Goal: Task Accomplishment & Management: Manage account settings

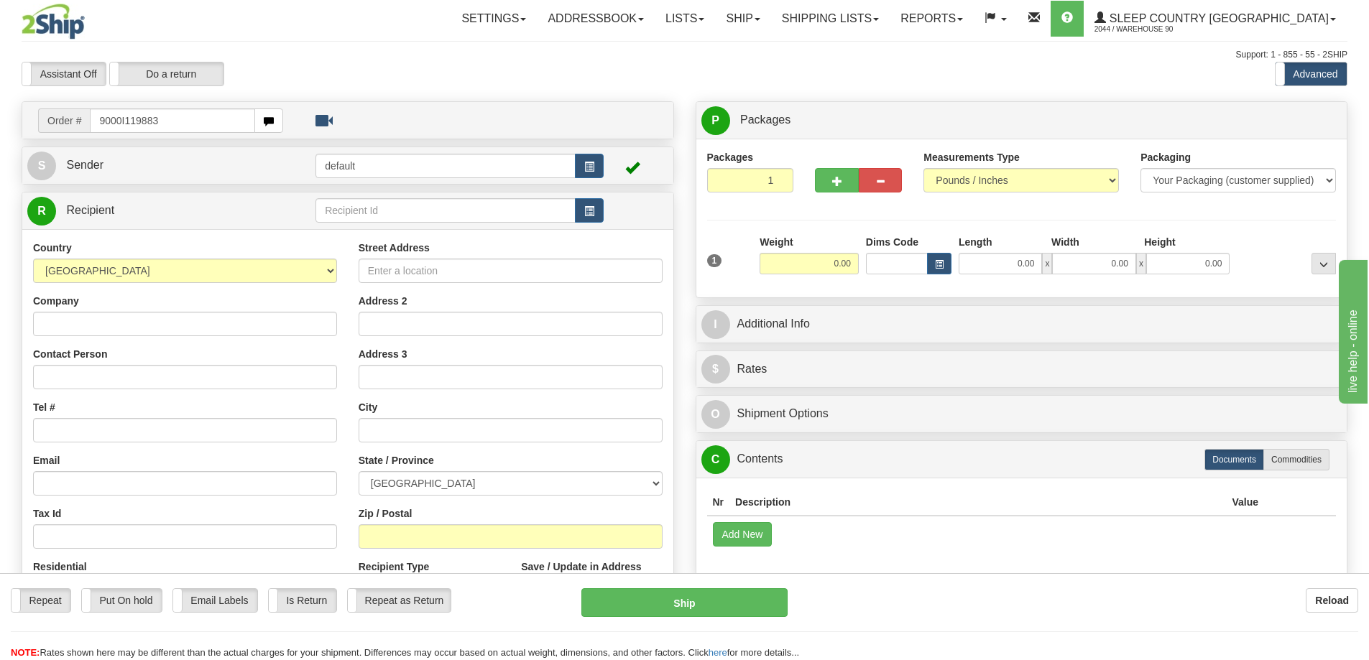
type input "9000I119883"
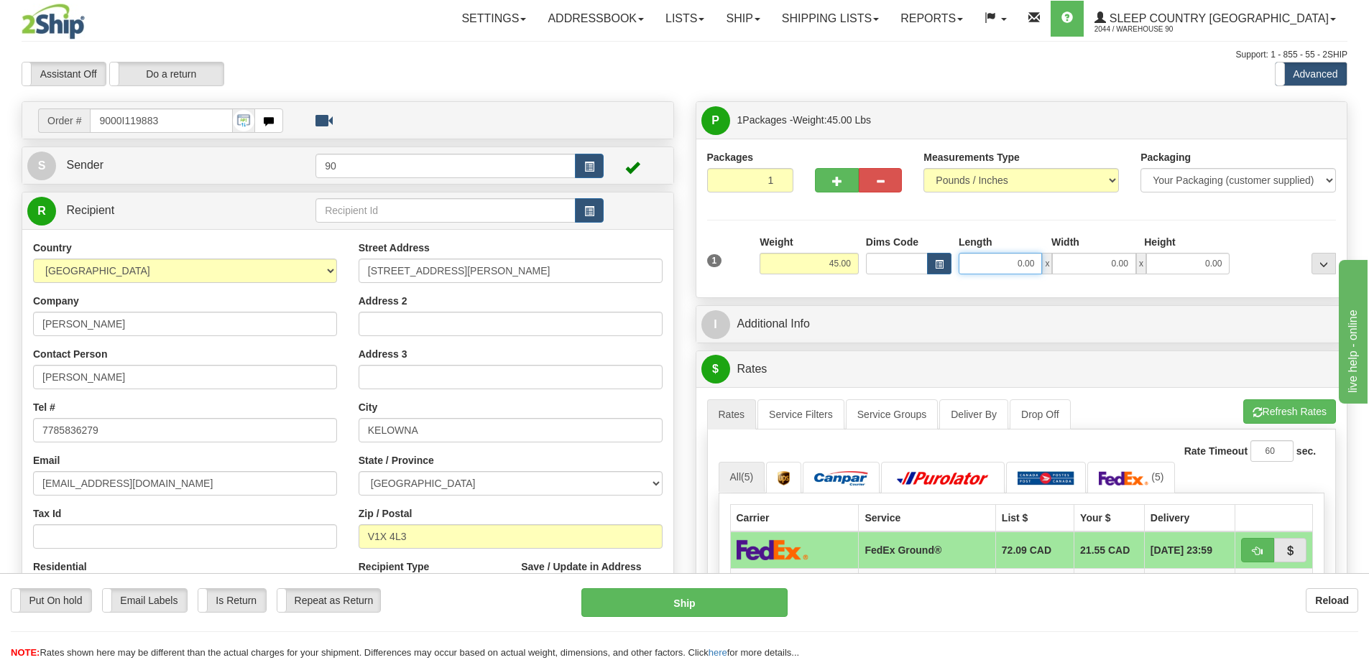
drag, startPoint x: 1034, startPoint y: 267, endPoint x: 1063, endPoint y: 271, distance: 29.1
click at [1063, 271] on div "0.00 x 0.00 x 0.00" at bounding box center [1093, 264] width 271 height 22
drag, startPoint x: 999, startPoint y: 265, endPoint x: 1041, endPoint y: 264, distance: 42.4
click at [1041, 264] on input "0.00" at bounding box center [999, 264] width 83 height 22
type input "41.00"
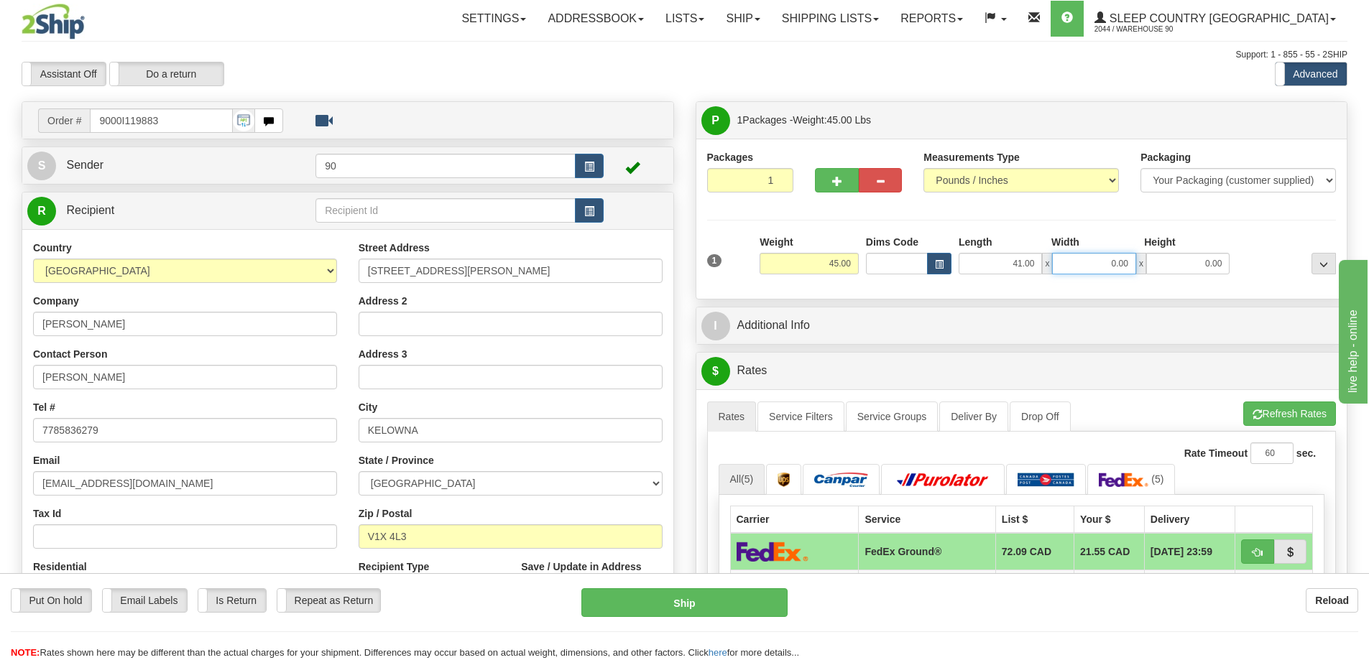
drag, startPoint x: 1097, startPoint y: 259, endPoint x: 1148, endPoint y: 262, distance: 51.1
click at [1145, 262] on div "41.00 x 0.00 x 0.00" at bounding box center [1093, 264] width 271 height 22
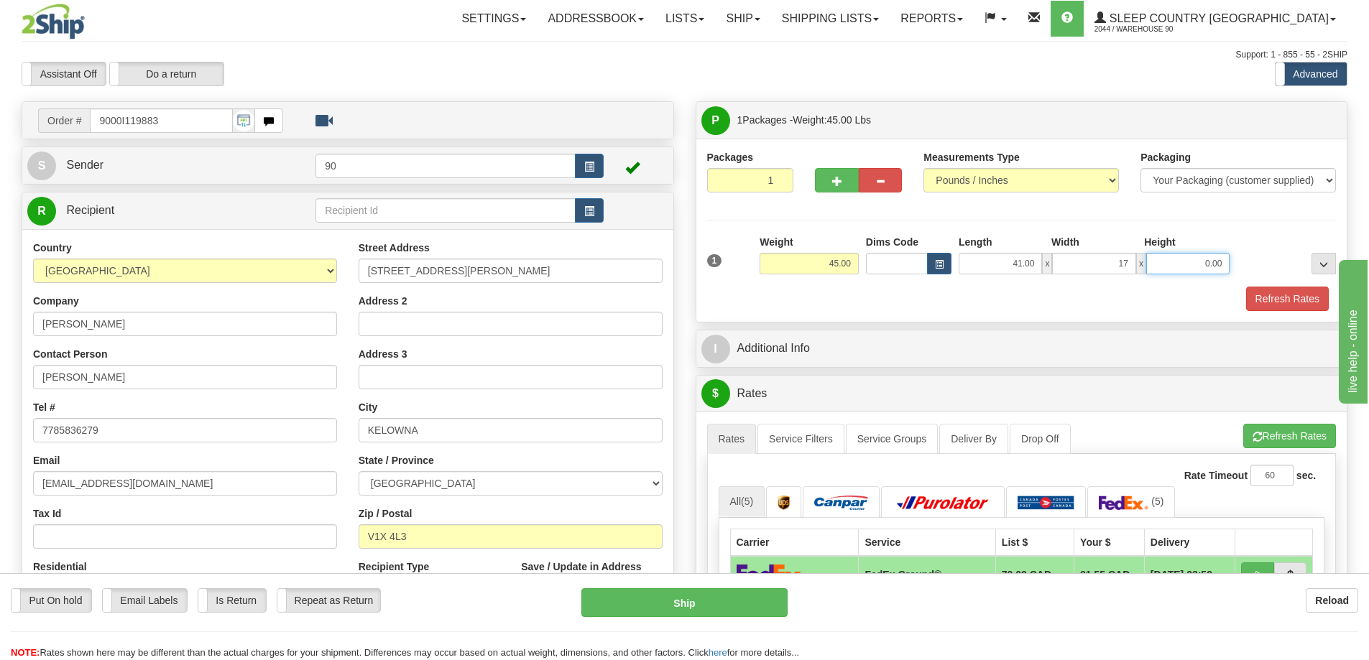
type input "17.00"
drag, startPoint x: 1179, startPoint y: 261, endPoint x: 1263, endPoint y: 259, distance: 84.1
click at [1254, 260] on div "1 Weight 45.00 Dims Code x x" at bounding box center [1021, 260] width 637 height 51
type input "17.00"
click at [1293, 290] on button "Refresh Rates" at bounding box center [1287, 299] width 83 height 24
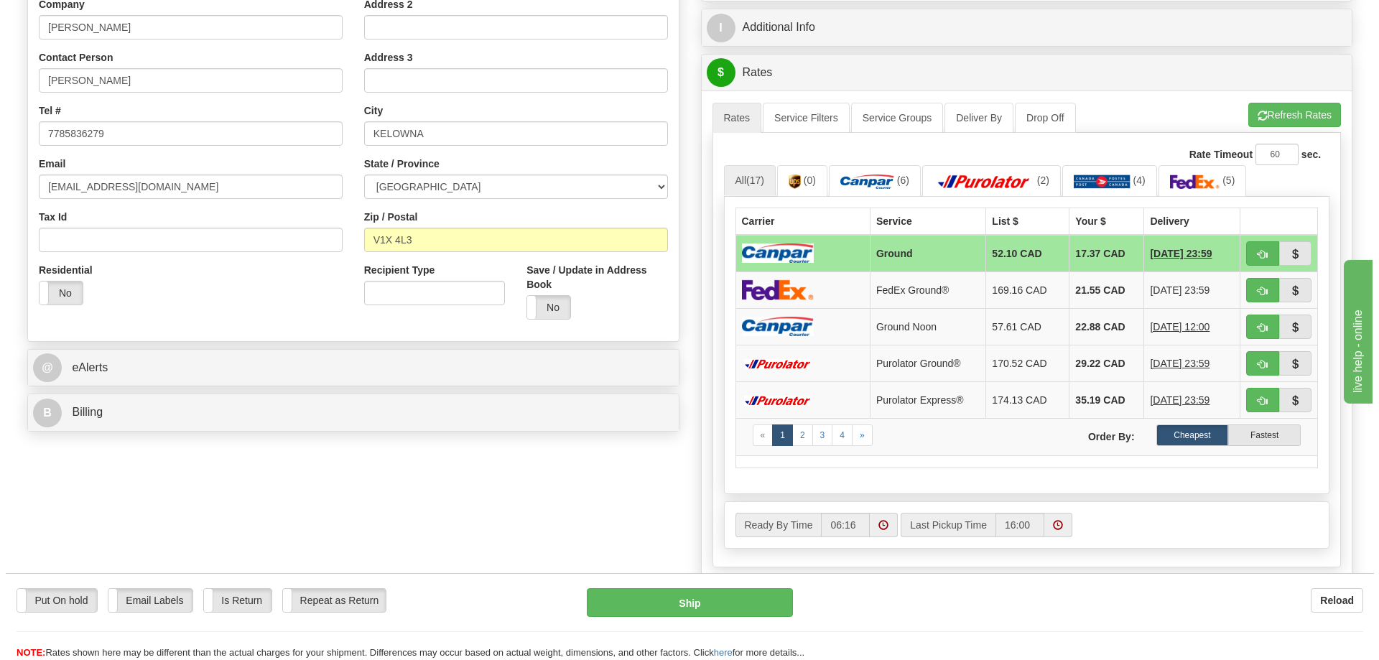
scroll to position [503, 0]
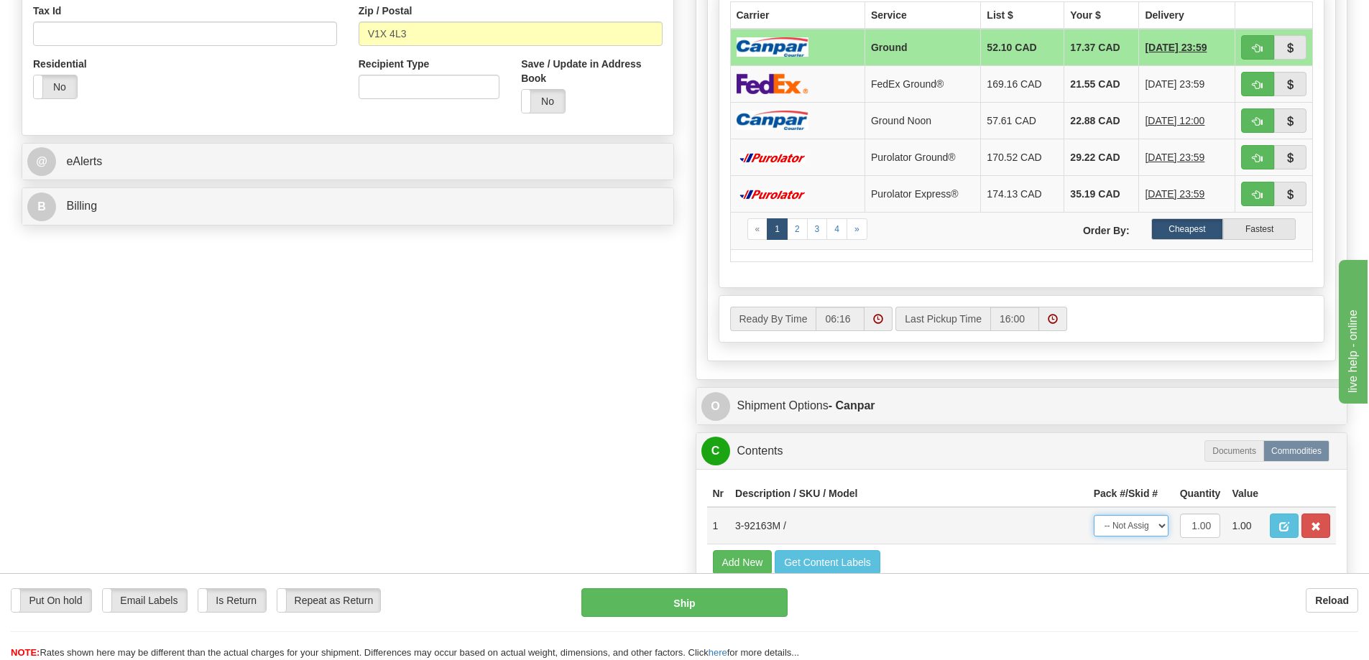
click at [1124, 527] on select "-- Not Assigned -- Package 1" at bounding box center [1130, 526] width 75 height 22
select select "0"
click at [1093, 515] on select "-- Not Assigned -- Package 1" at bounding box center [1130, 526] width 75 height 22
click at [717, 608] on button "Ship" at bounding box center [684, 602] width 206 height 29
type input "1"
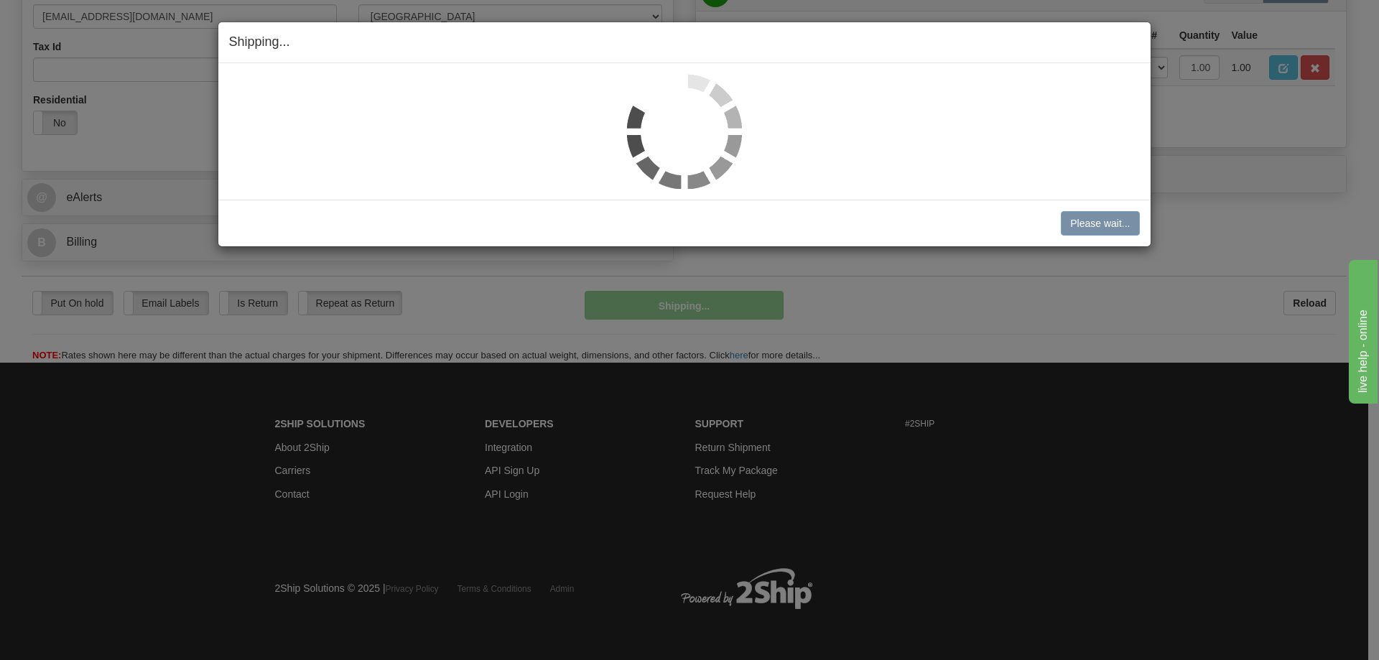
scroll to position [468, 0]
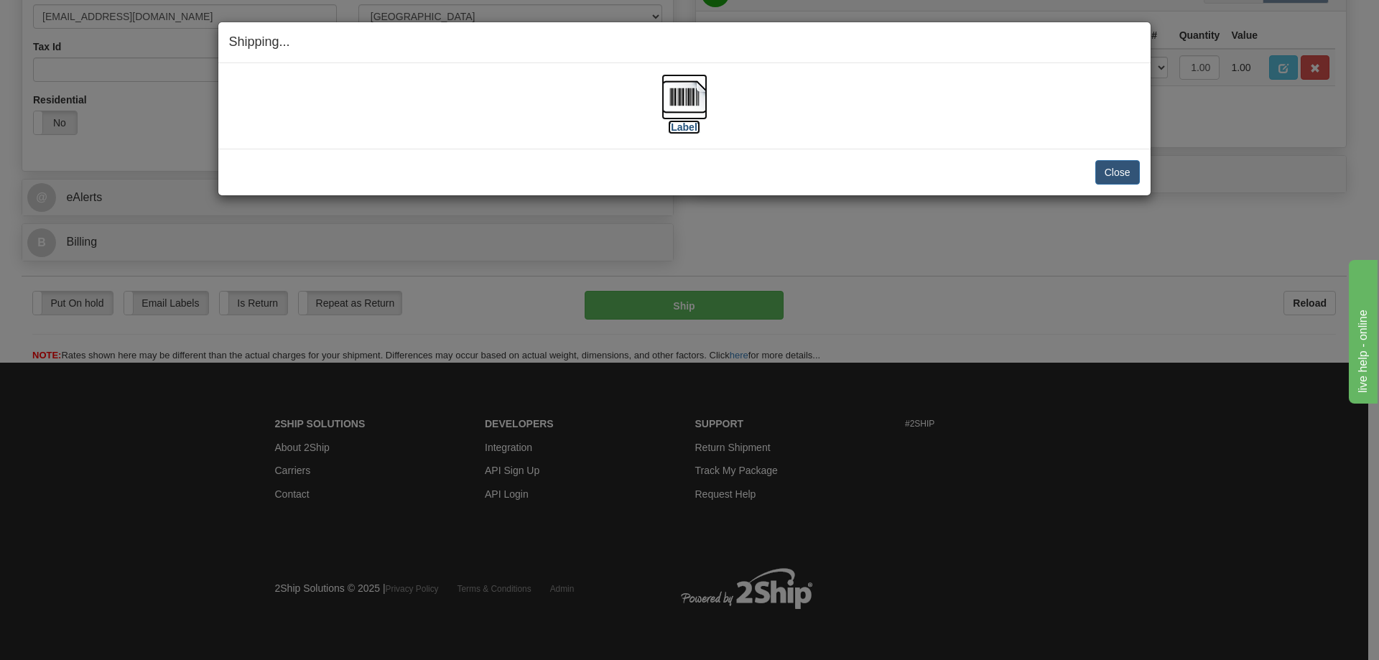
click at [687, 126] on label "[Label]" at bounding box center [684, 127] width 33 height 14
click at [1116, 170] on button "Close" at bounding box center [1118, 172] width 45 height 24
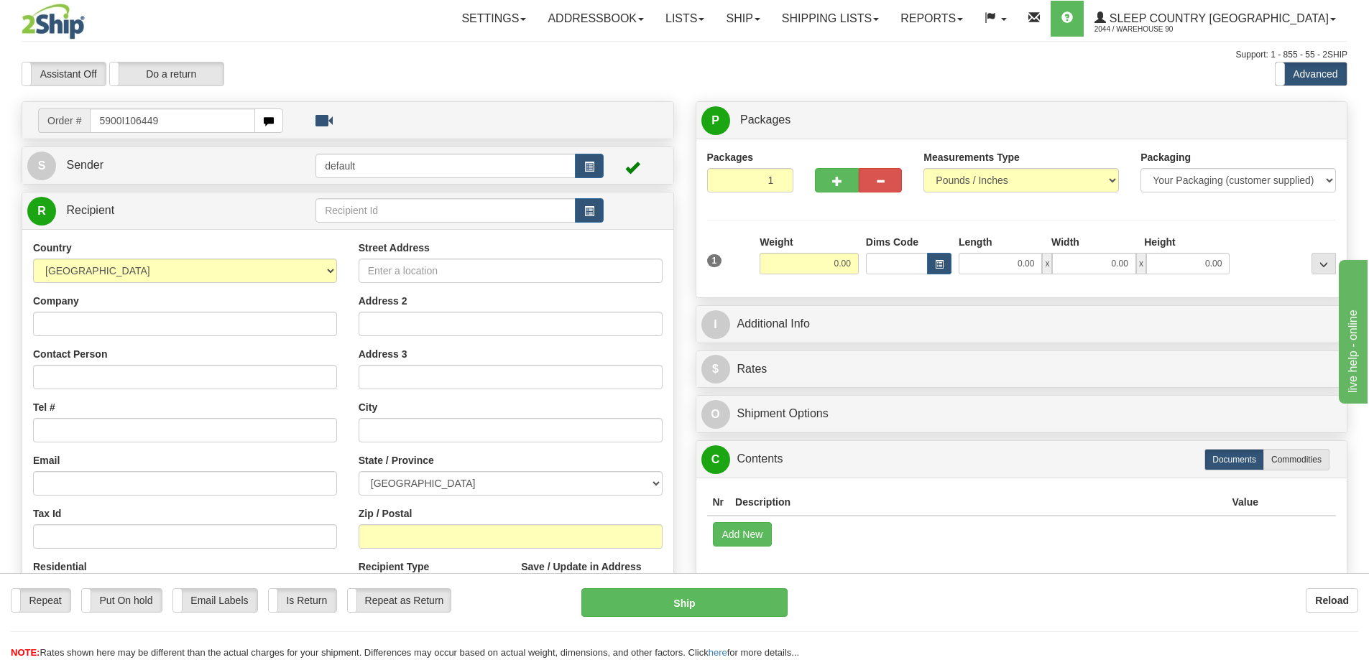
type input "5900I106449"
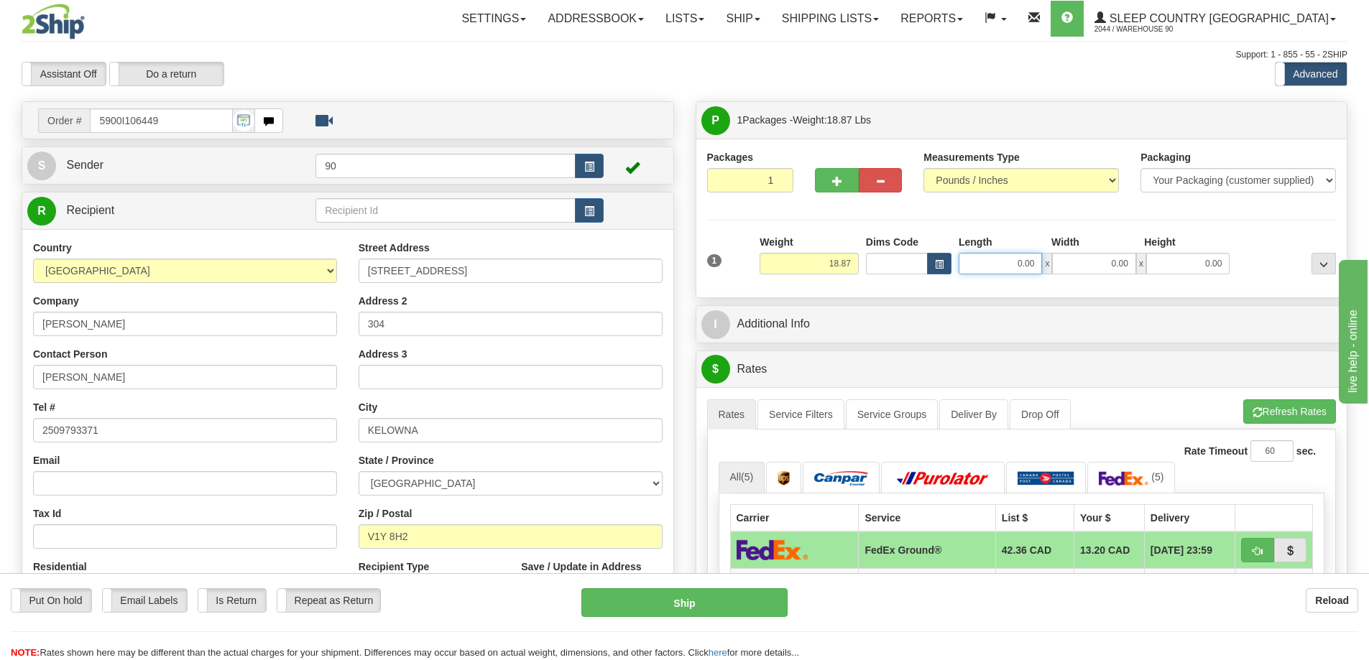
drag, startPoint x: 998, startPoint y: 267, endPoint x: 1047, endPoint y: 259, distance: 49.4
click at [1047, 259] on div "0.00 x 0.00 x 0.00" at bounding box center [1093, 264] width 271 height 22
type input "21.00"
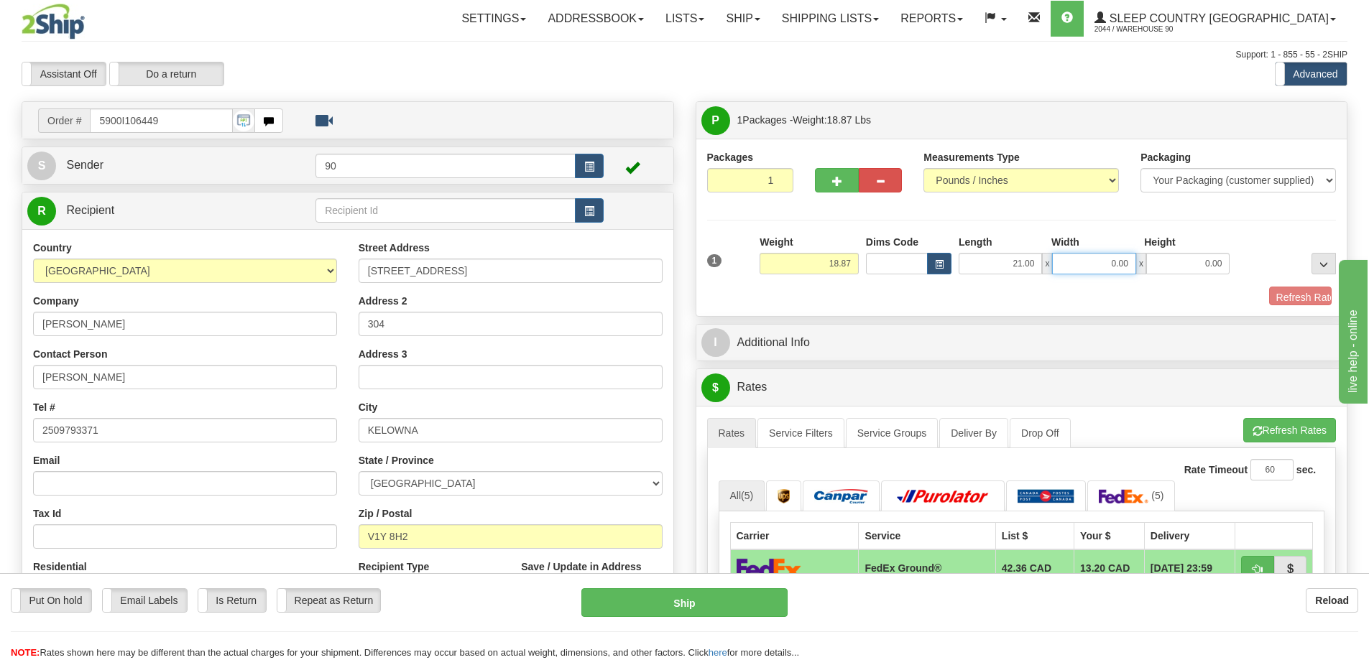
drag, startPoint x: 1103, startPoint y: 267, endPoint x: 1152, endPoint y: 261, distance: 49.3
click at [1151, 261] on div "21.00 x 0.00 x 0.00" at bounding box center [1093, 264] width 271 height 22
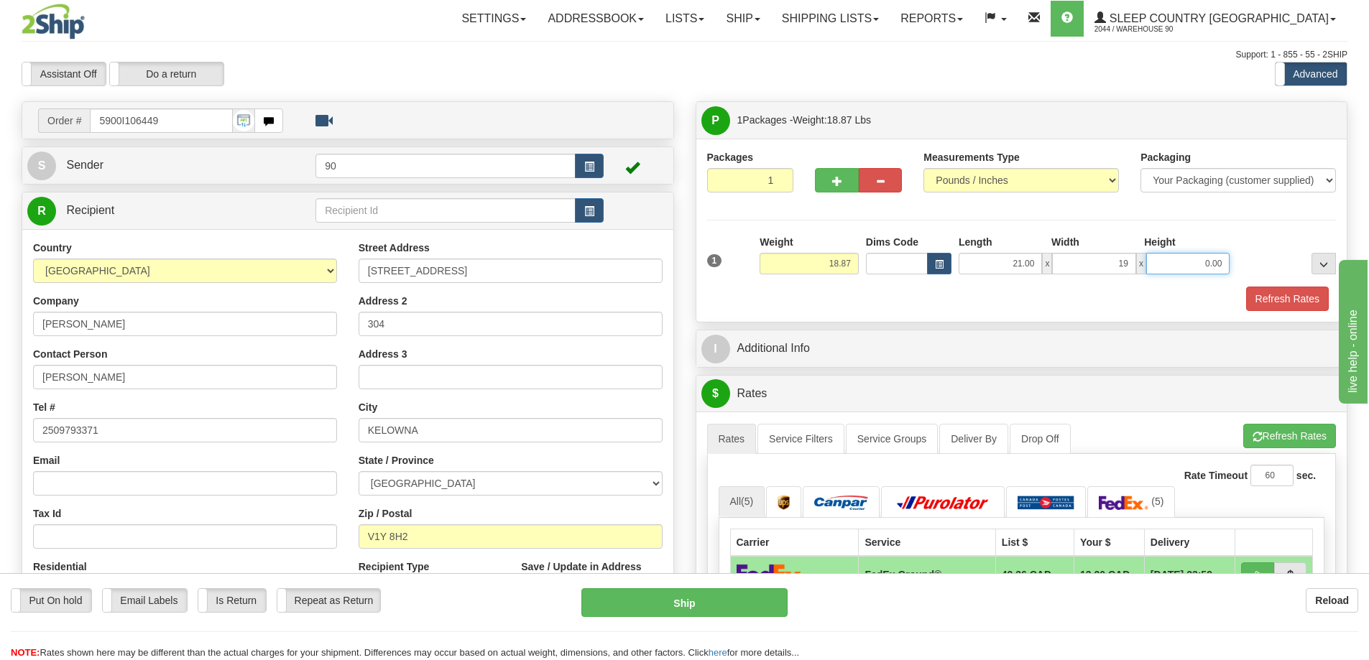
type input "19.00"
drag, startPoint x: 1191, startPoint y: 259, endPoint x: 1242, endPoint y: 254, distance: 51.2
click at [1241, 255] on div "1 Weight 18.87 Dims Code x x" at bounding box center [1021, 260] width 637 height 51
type input "18.00"
click at [1280, 295] on button "Refresh Rates" at bounding box center [1287, 299] width 83 height 24
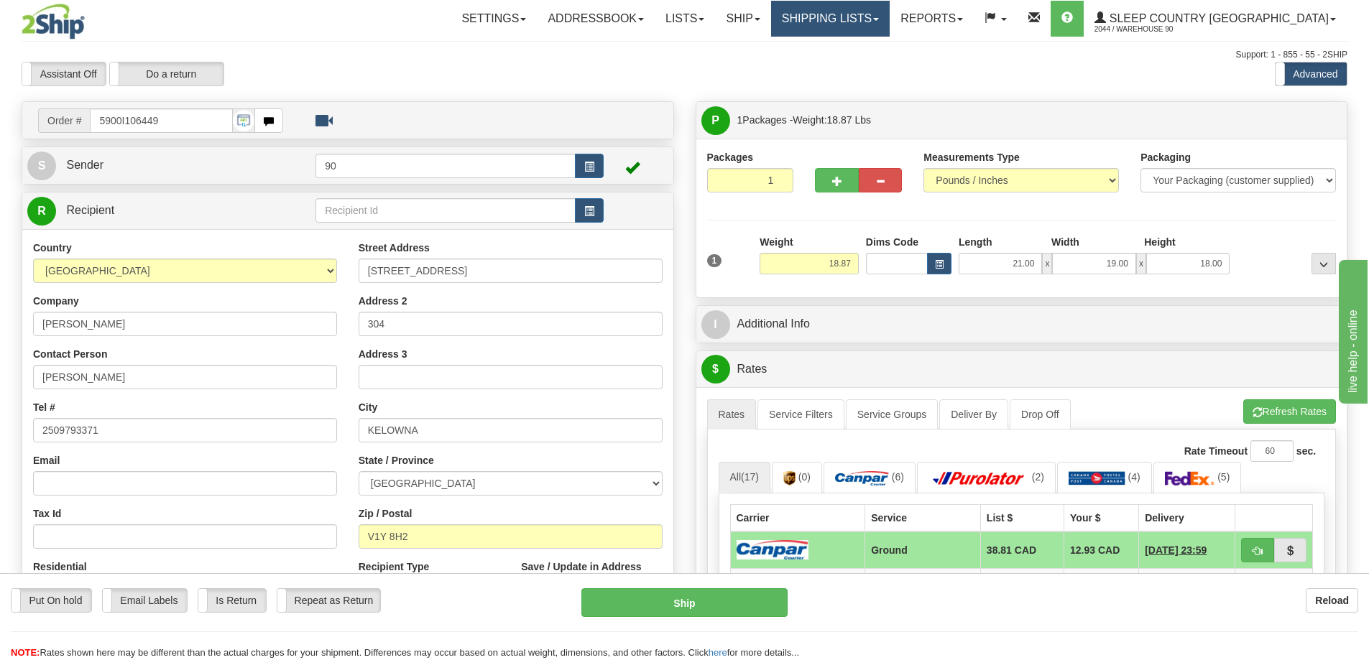
click at [889, 9] on link "Shipping lists" at bounding box center [830, 19] width 119 height 36
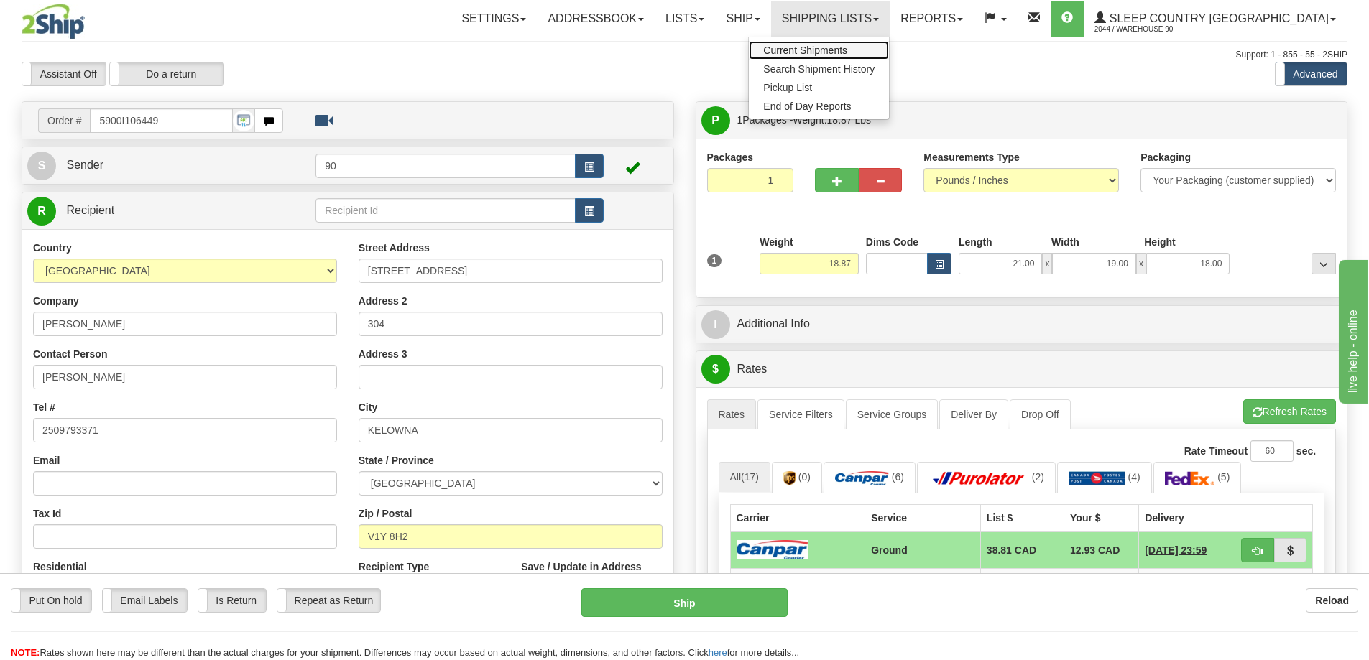
click at [847, 52] on span "Current Shipments" at bounding box center [805, 50] width 84 height 11
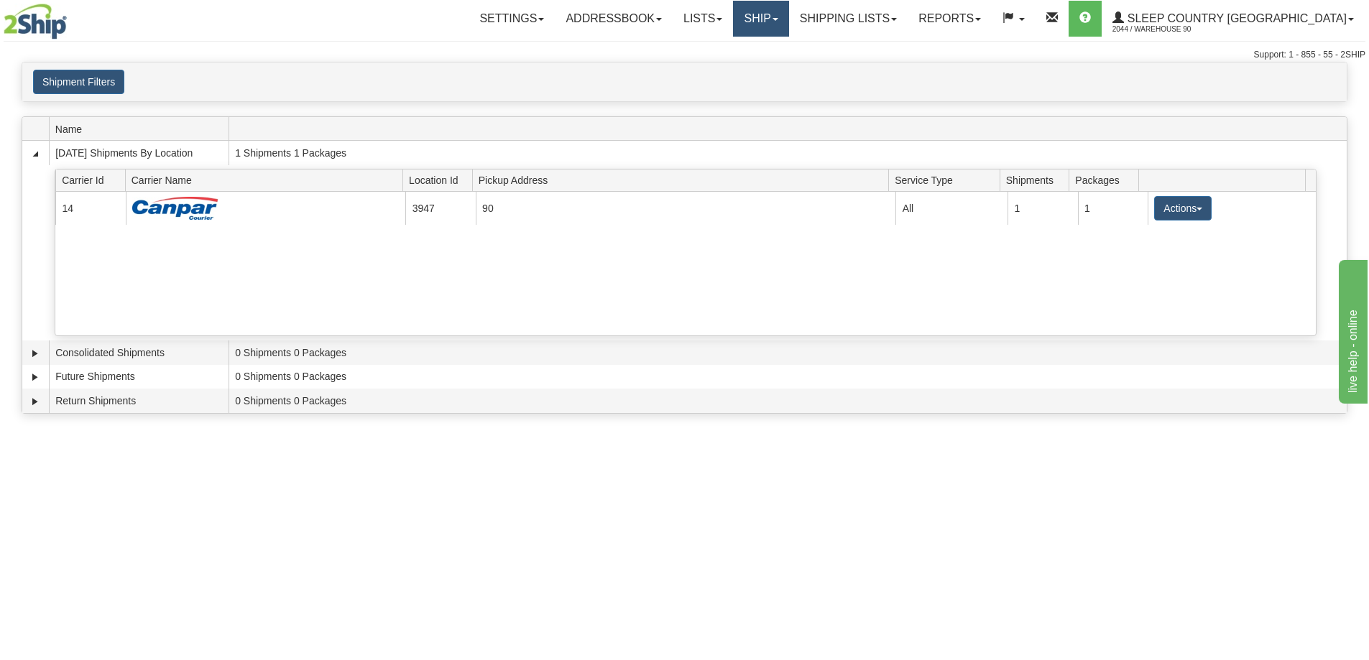
click at [788, 22] on link "Ship" at bounding box center [760, 19] width 55 height 36
click at [727, 51] on span "Ship Screen" at bounding box center [699, 50] width 55 height 11
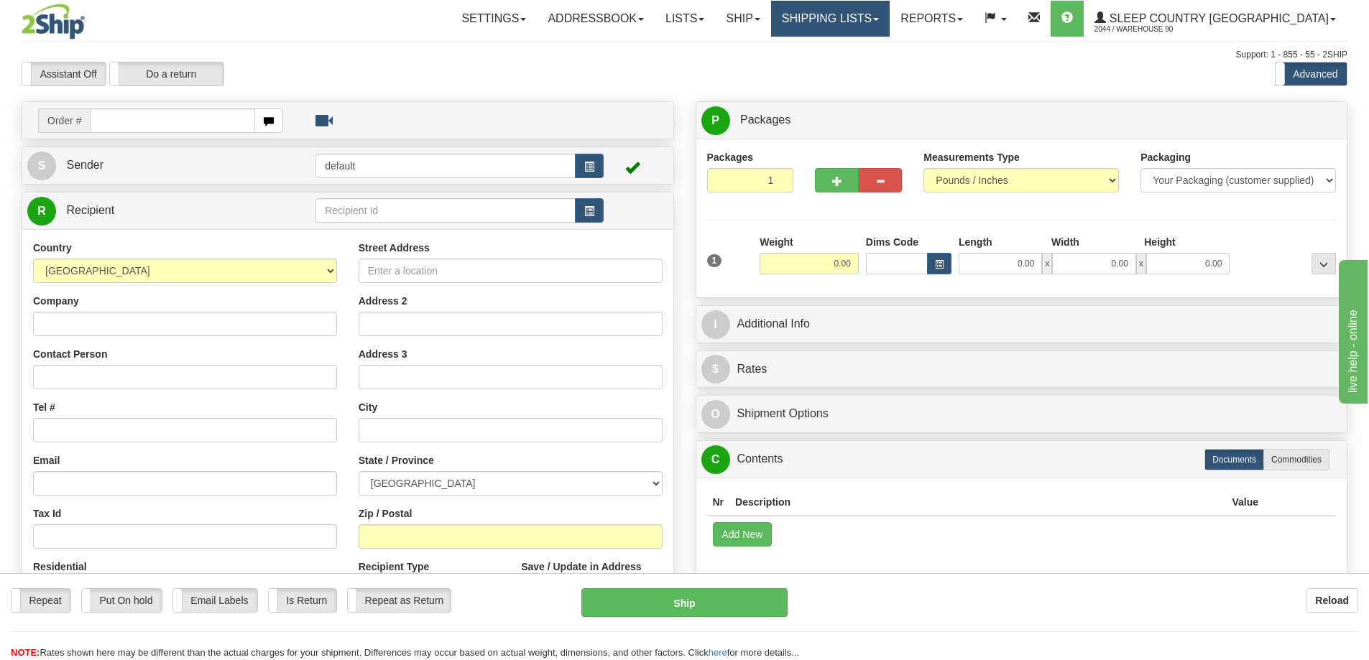
click at [889, 19] on link "Shipping lists" at bounding box center [830, 19] width 119 height 36
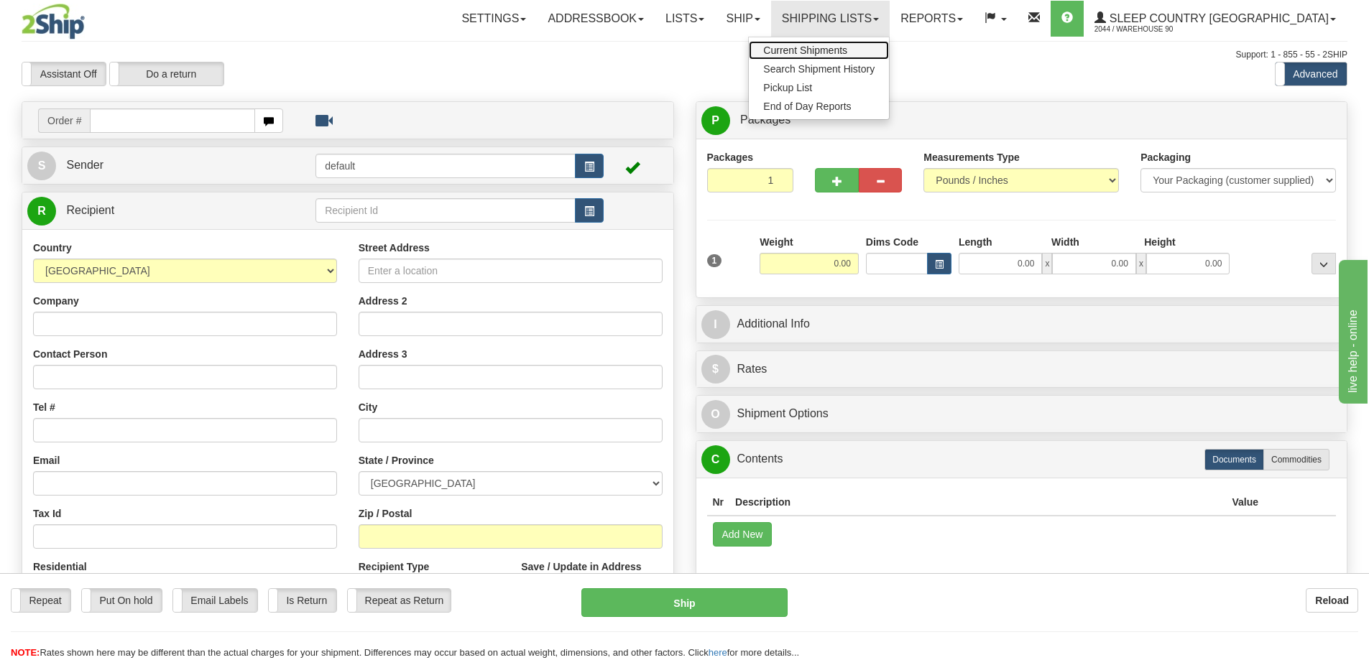
click at [847, 47] on span "Current Shipments" at bounding box center [805, 50] width 84 height 11
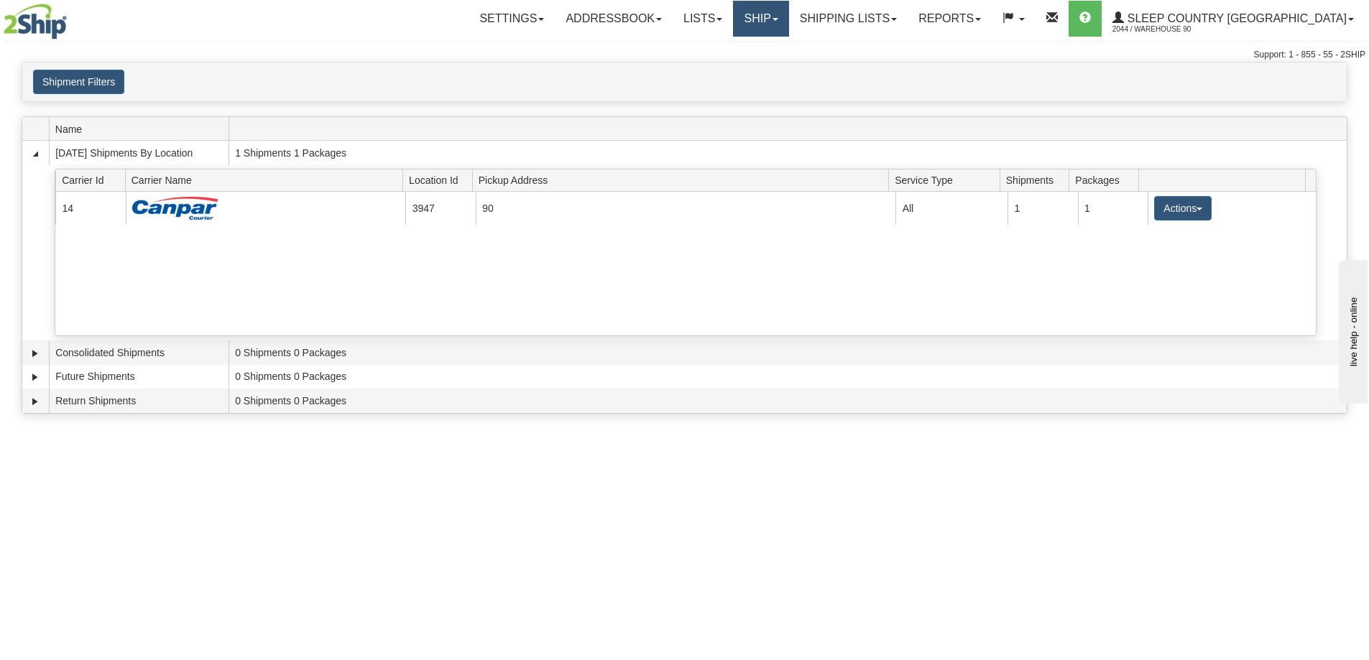
click at [788, 17] on link "Ship" at bounding box center [760, 19] width 55 height 36
click at [788, 44] on link "Ship Screen" at bounding box center [723, 50] width 130 height 19
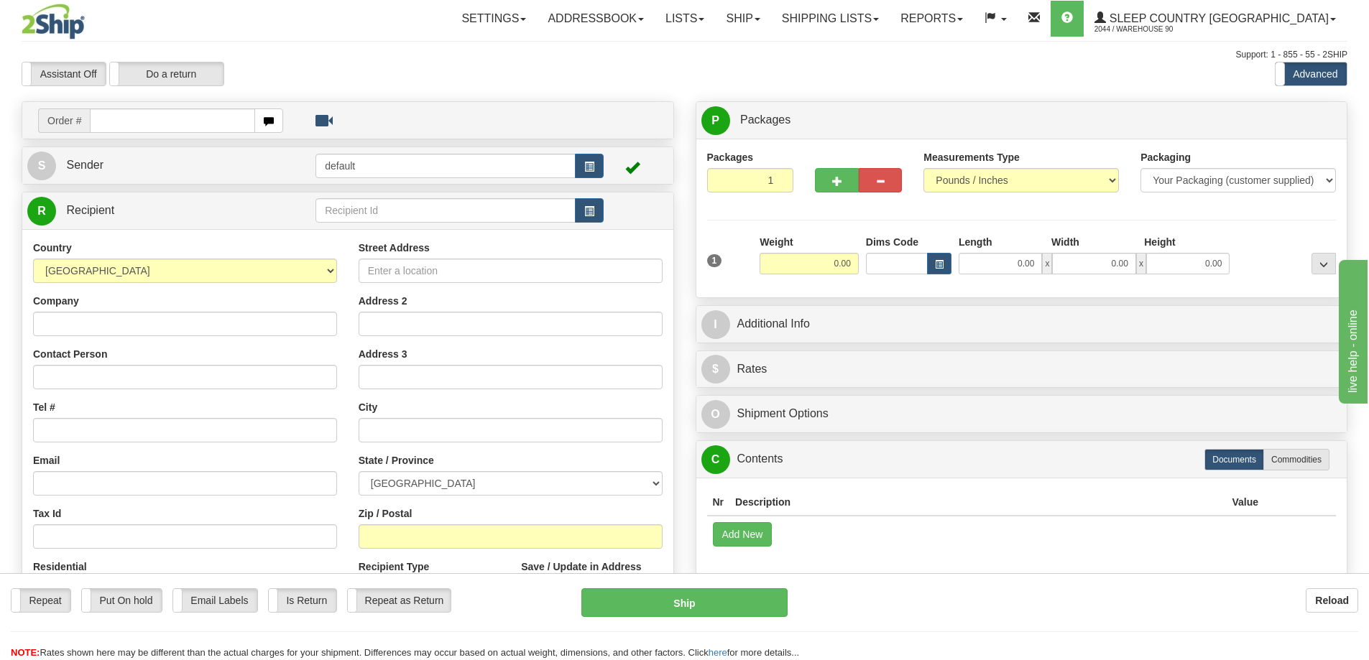
click at [200, 115] on input "text" at bounding box center [172, 120] width 165 height 24
type input "5900I106449"
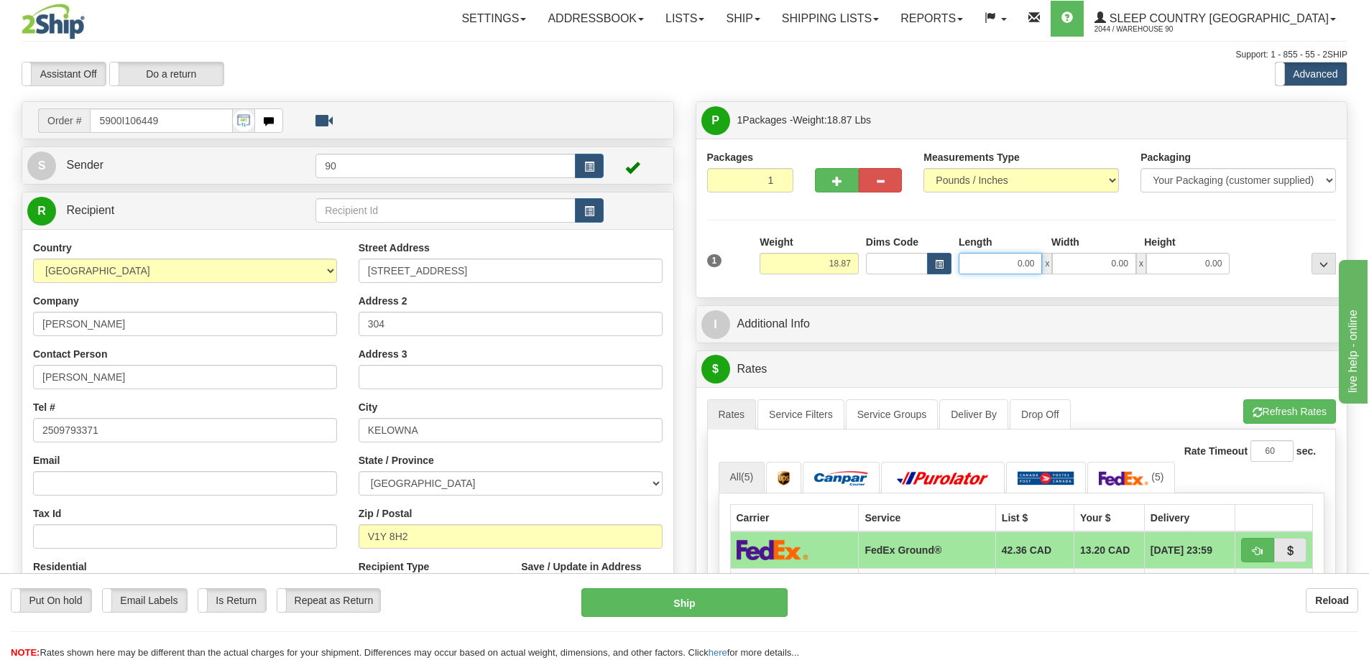
drag, startPoint x: 993, startPoint y: 267, endPoint x: 1093, endPoint y: 264, distance: 99.9
click at [1093, 264] on div "0.00 x 0.00 x 0.00" at bounding box center [1093, 264] width 271 height 22
type input "21.00"
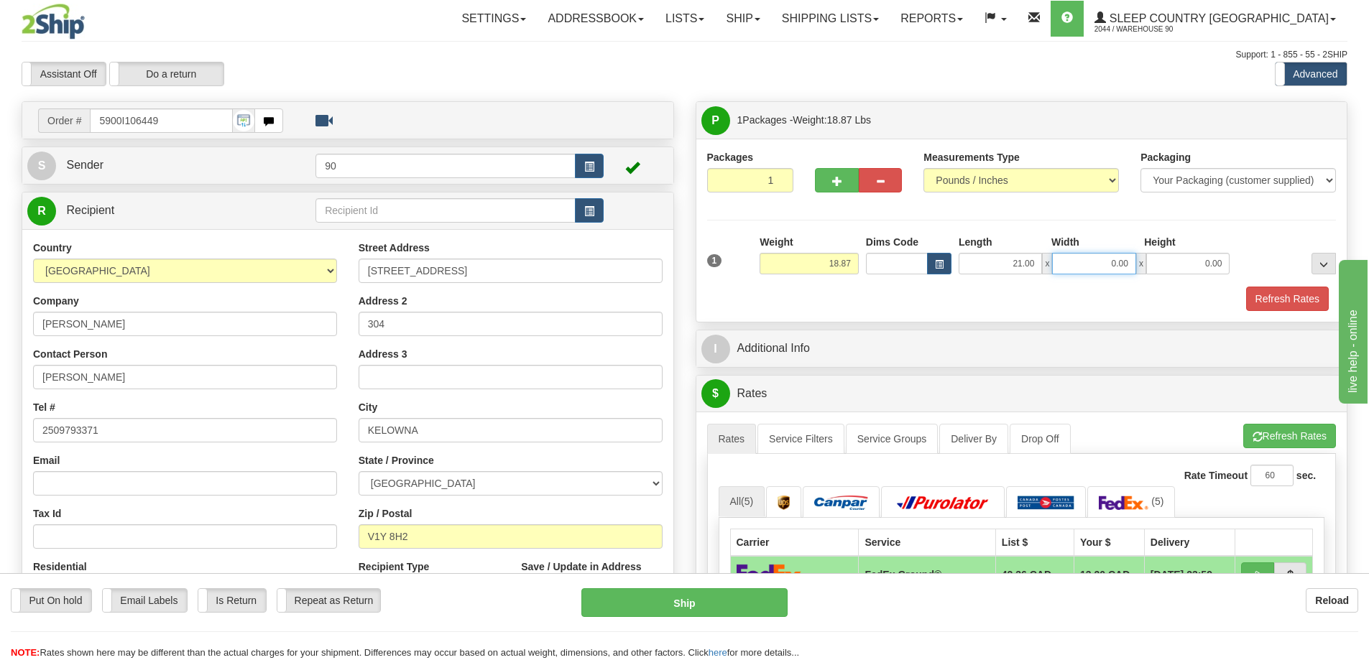
drag, startPoint x: 1079, startPoint y: 267, endPoint x: 1142, endPoint y: 264, distance: 63.3
click at [1142, 264] on div "21.00 x 0.00 x 0.00" at bounding box center [1093, 264] width 271 height 22
type input "19.00"
drag, startPoint x: 1190, startPoint y: 260, endPoint x: 1244, endPoint y: 259, distance: 53.2
click at [1244, 259] on div "1 Weight 18.87 Dims Code x x" at bounding box center [1021, 260] width 637 height 51
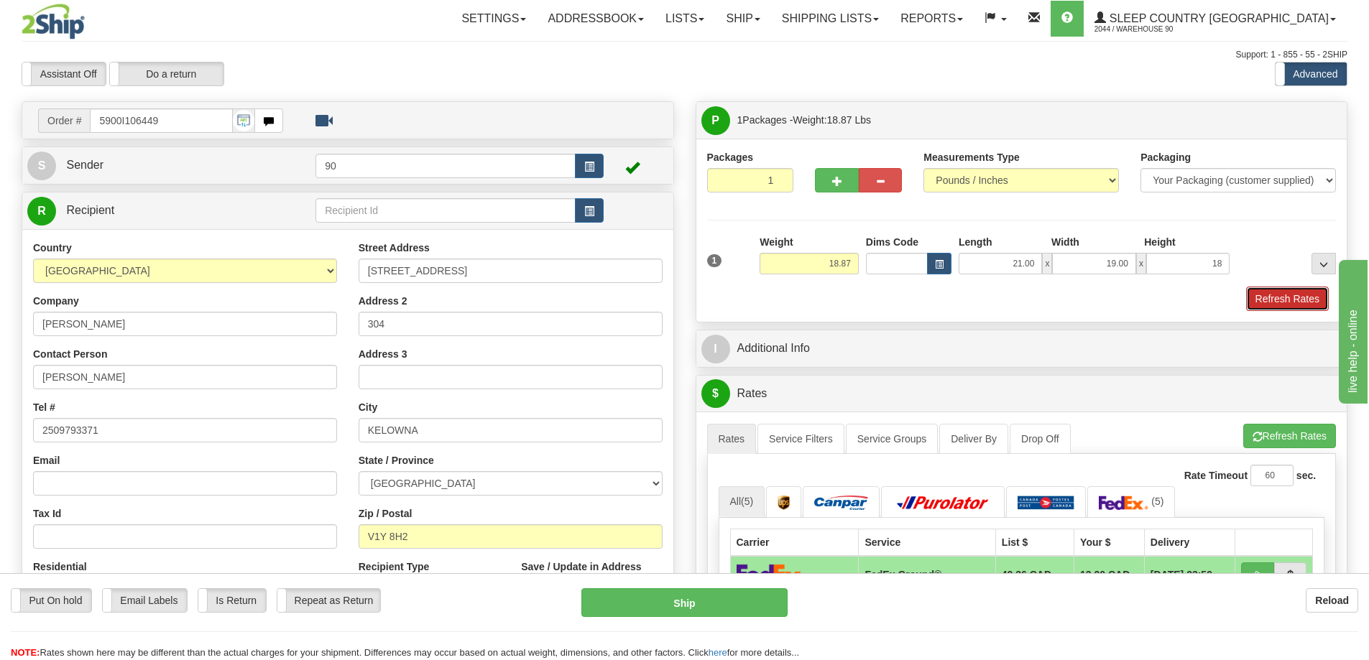
type input "18.00"
click at [1271, 297] on button "Refresh Rates" at bounding box center [1287, 299] width 83 height 24
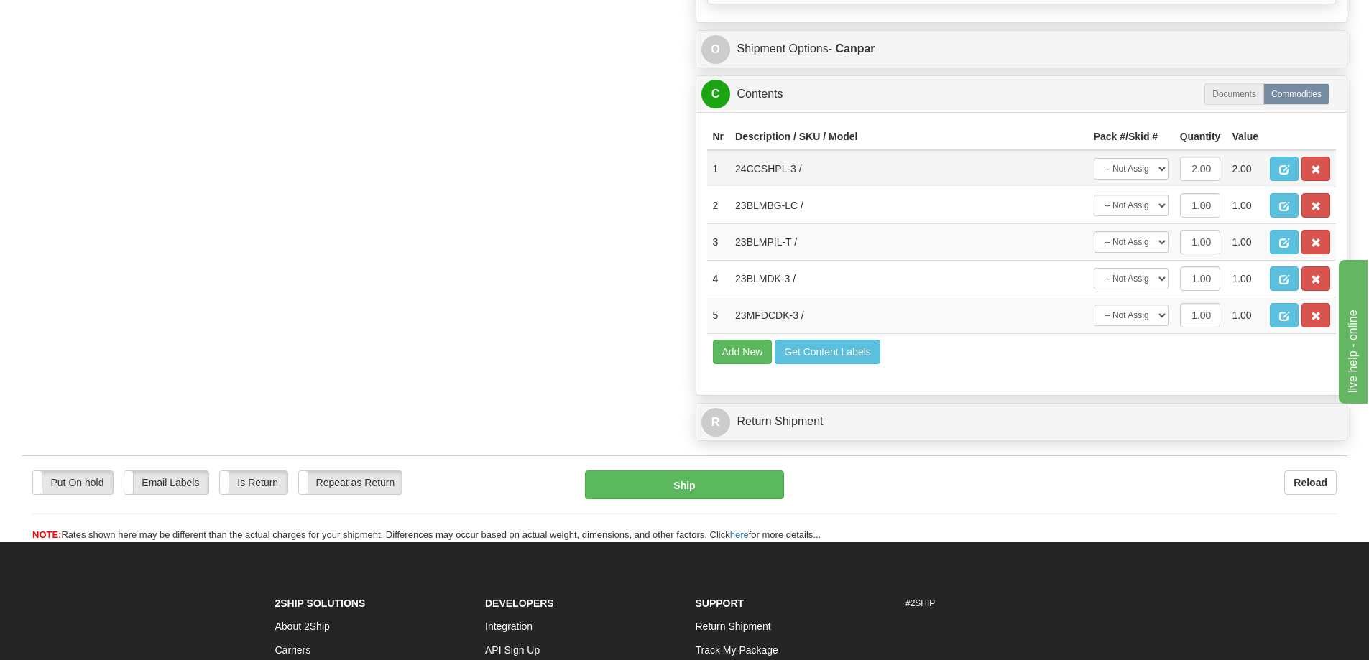
scroll to position [862, 0]
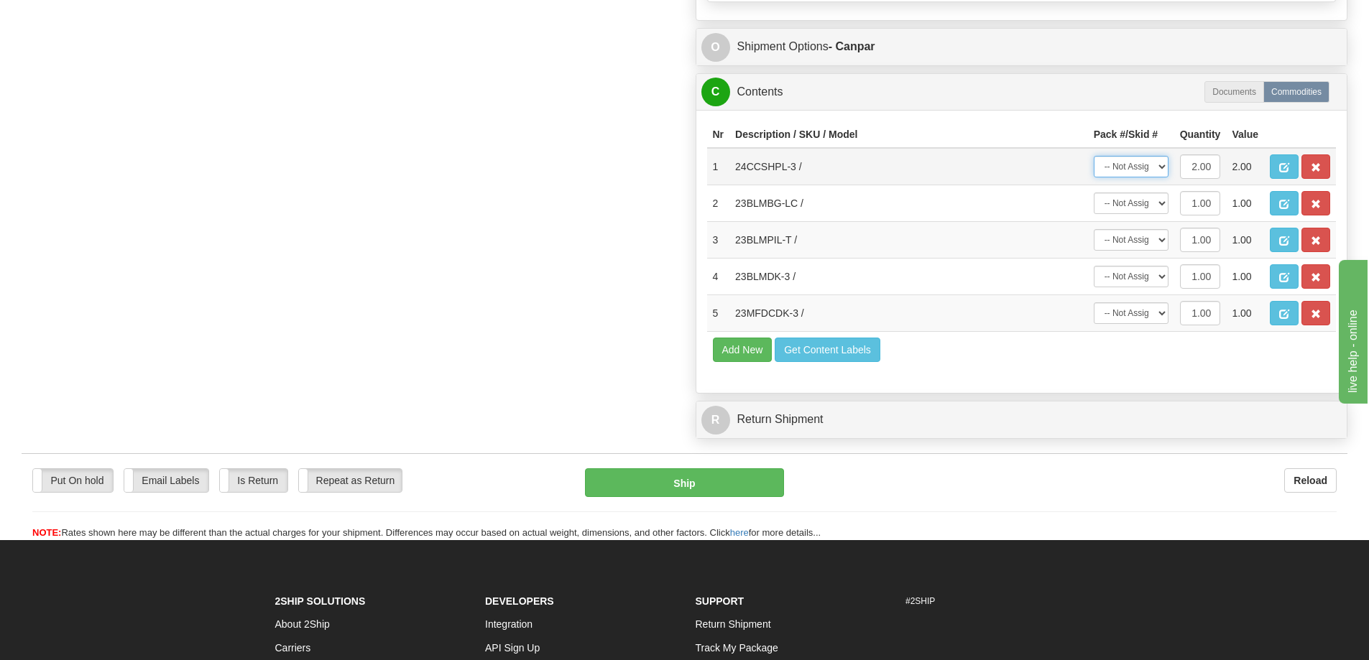
drag, startPoint x: 1127, startPoint y: 169, endPoint x: 1128, endPoint y: 177, distance: 8.7
click at [1127, 169] on select "-- Not Assigned -- Package 1" at bounding box center [1130, 167] width 75 height 22
select select "0"
click at [1093, 156] on select "-- Not Assigned -- Package 1" at bounding box center [1130, 167] width 75 height 22
click at [1131, 220] on td "-- Not Assigned -- Package 1" at bounding box center [1131, 203] width 86 height 37
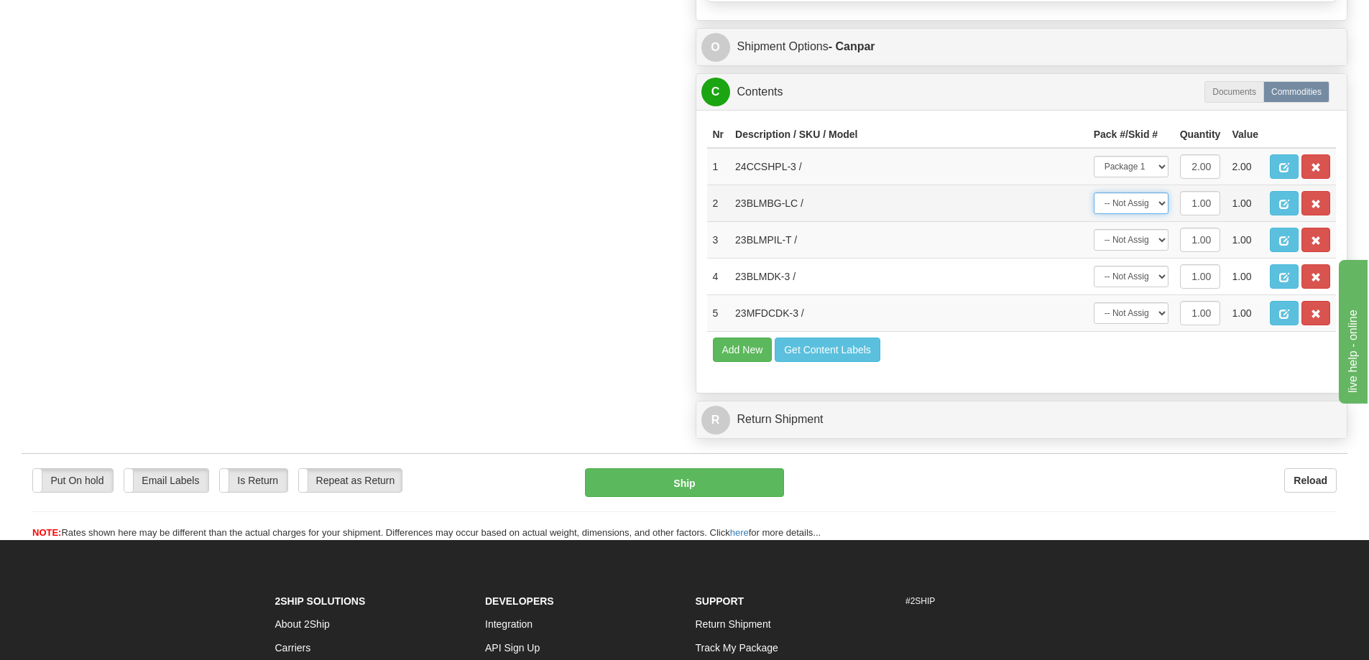
click at [1132, 207] on select "-- Not Assigned -- Package 1" at bounding box center [1130, 204] width 75 height 22
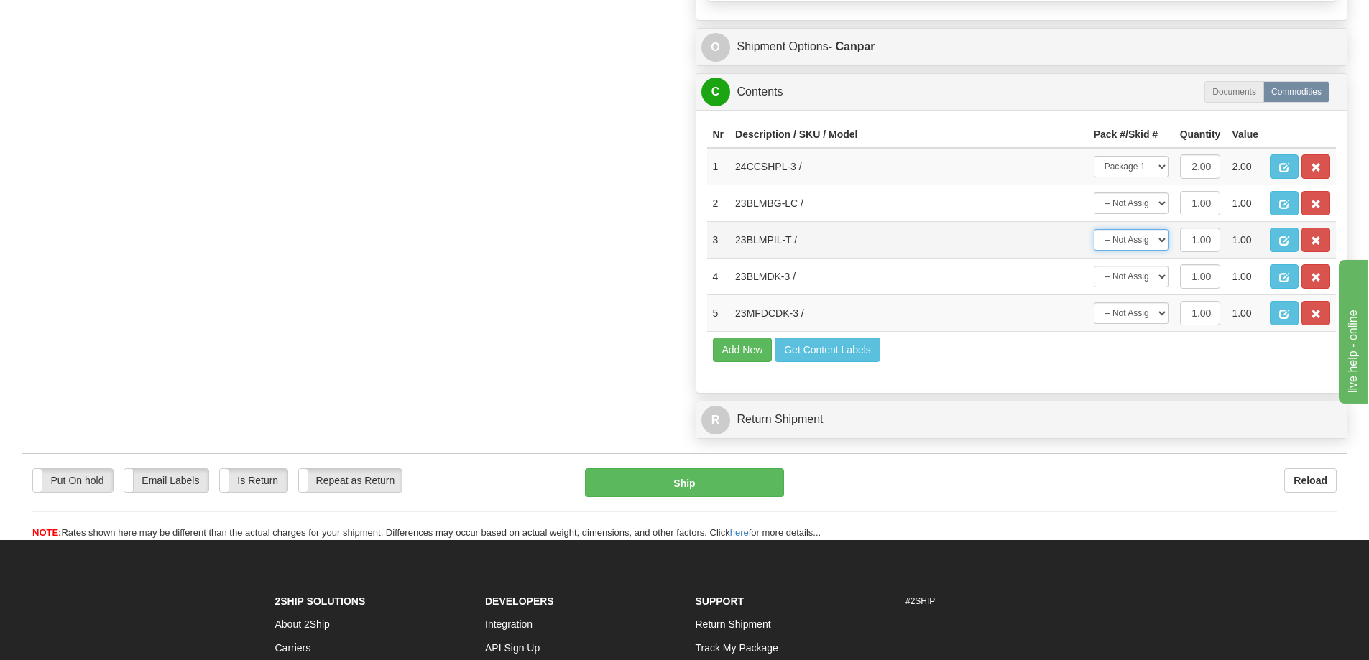
click at [1130, 251] on select "-- Not Assigned -- Package 1" at bounding box center [1130, 240] width 75 height 22
select select "0"
click at [1093, 229] on select "-- Not Assigned -- Package 1" at bounding box center [1130, 240] width 75 height 22
drag, startPoint x: 1137, startPoint y: 277, endPoint x: 1137, endPoint y: 287, distance: 9.3
click at [1137, 279] on select "-- Not Assigned -- Package 1" at bounding box center [1130, 277] width 75 height 22
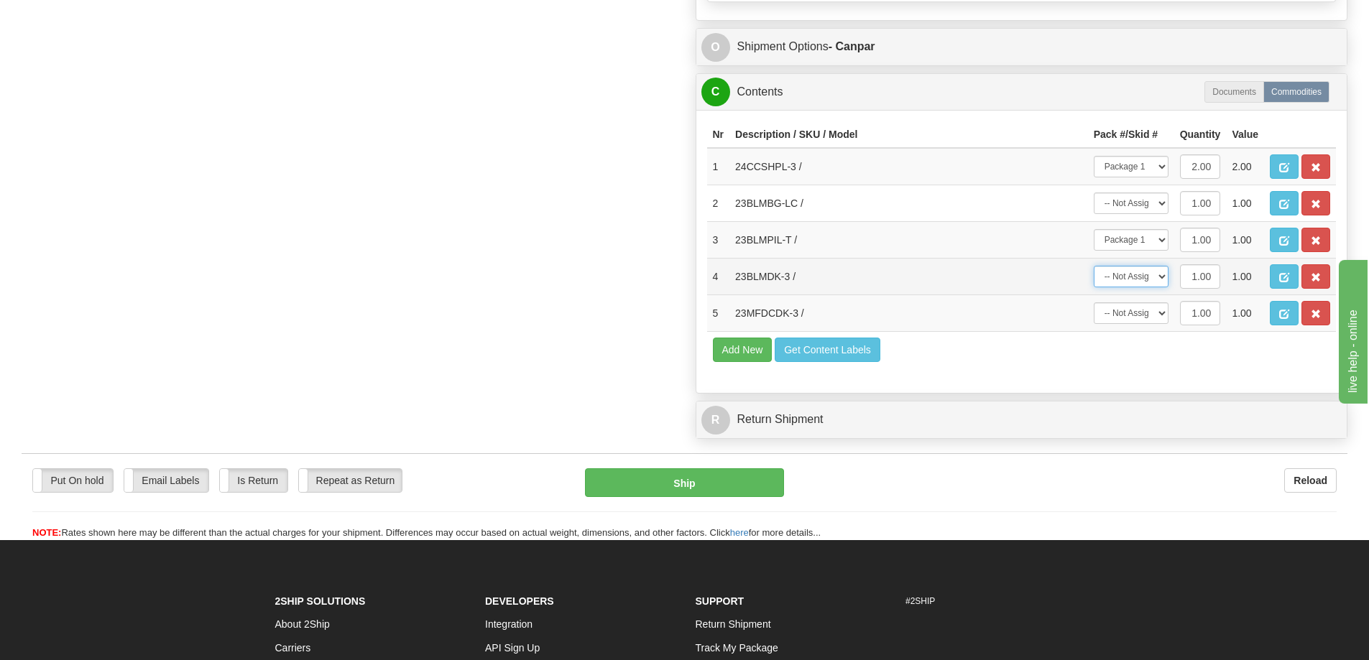
select select "0"
click at [1093, 266] on select "-- Not Assigned -- Package 1" at bounding box center [1130, 277] width 75 height 22
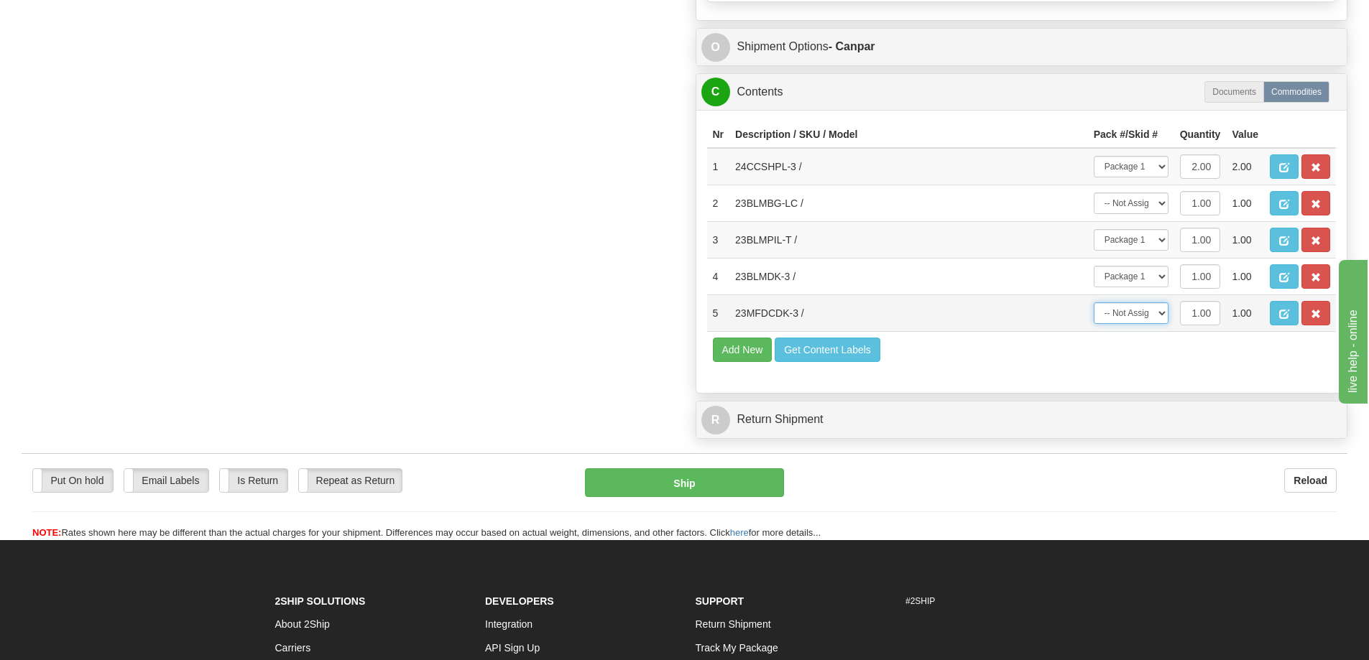
click at [1139, 318] on select "-- Not Assigned -- Package 1" at bounding box center [1130, 313] width 75 height 22
select select "0"
click at [1093, 302] on select "-- Not Assigned -- Package 1" at bounding box center [1130, 313] width 75 height 22
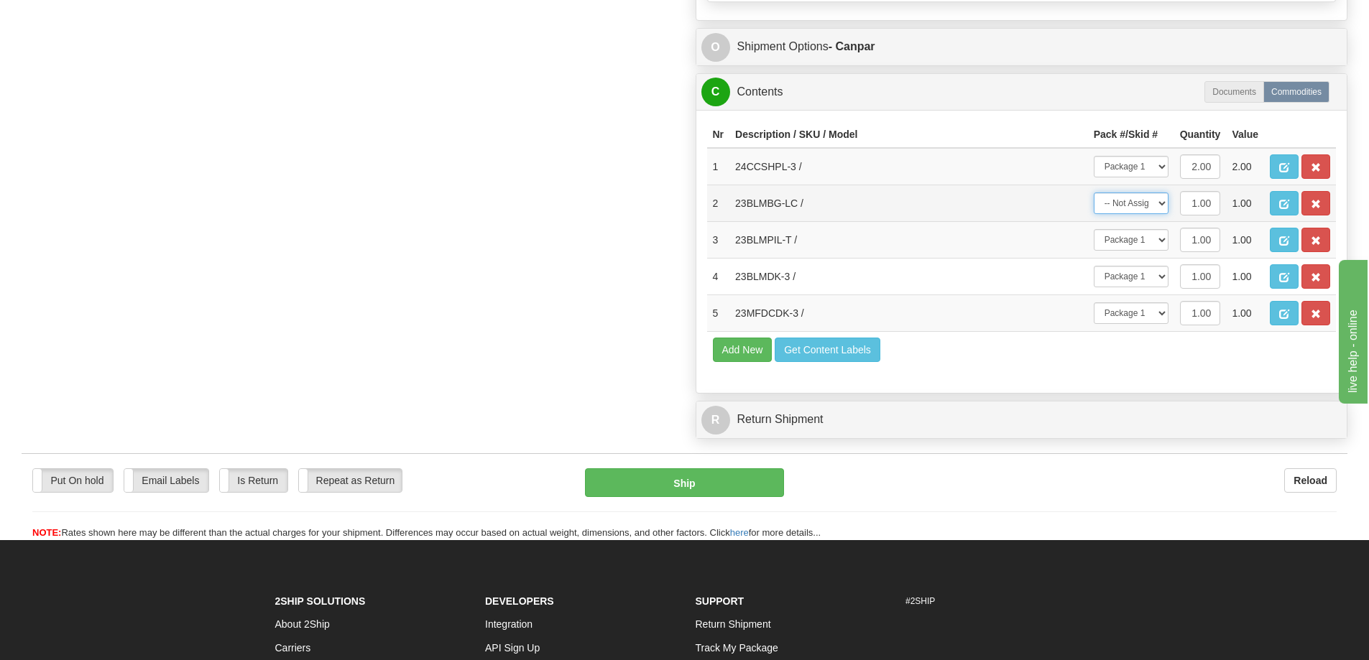
click at [1127, 208] on select "-- Not Assigned -- Package 1" at bounding box center [1130, 204] width 75 height 22
select select "0"
click at [1093, 193] on select "-- Not Assigned -- Package 1" at bounding box center [1130, 204] width 75 height 22
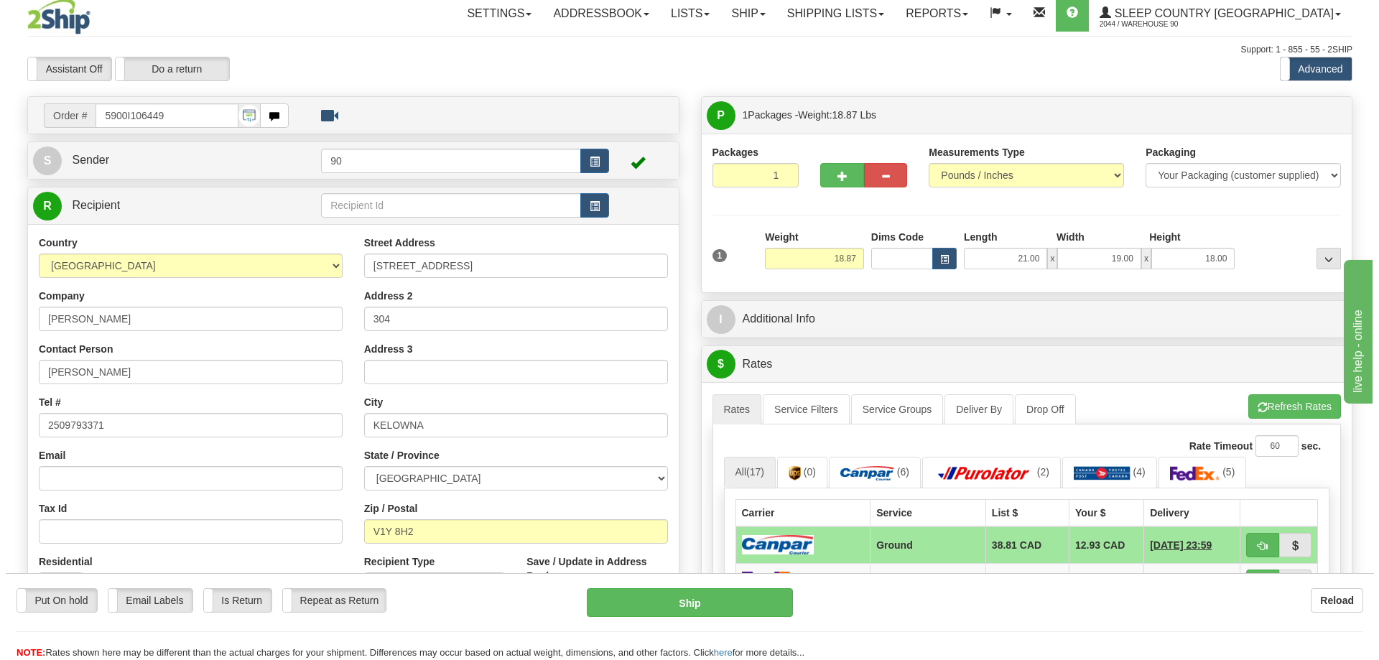
scroll to position [0, 0]
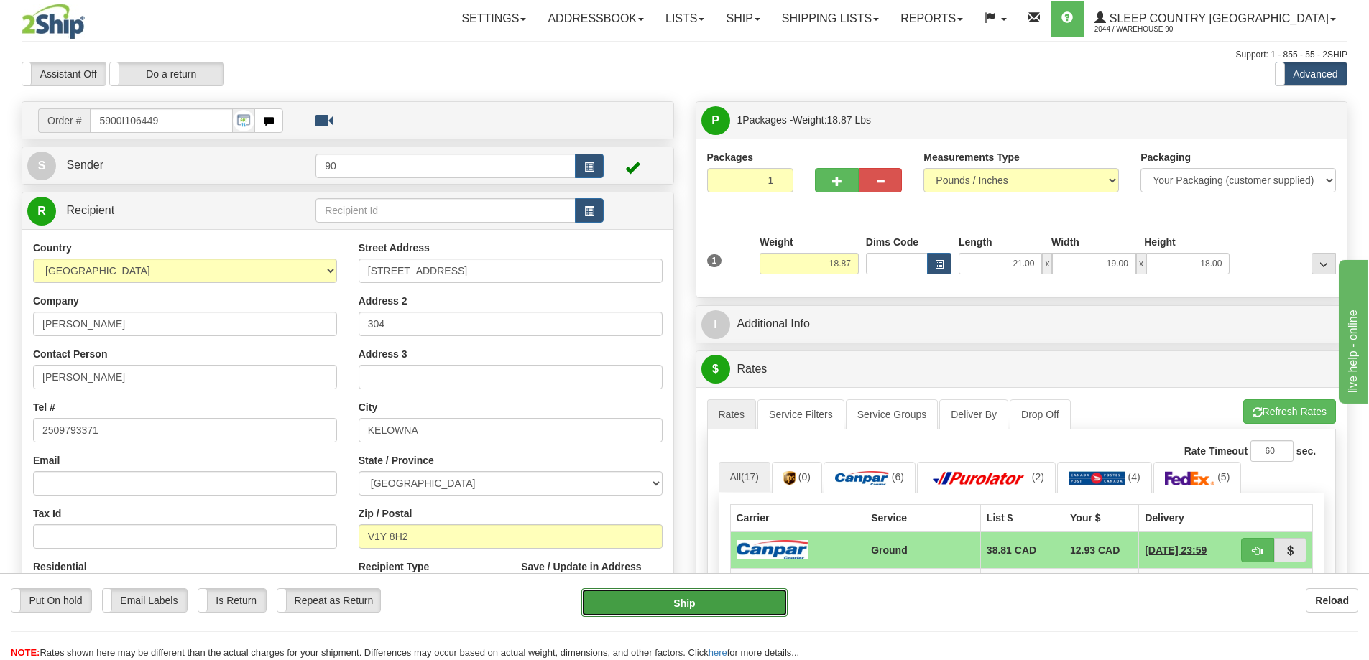
click at [685, 602] on button "Ship" at bounding box center [684, 602] width 206 height 29
type input "1"
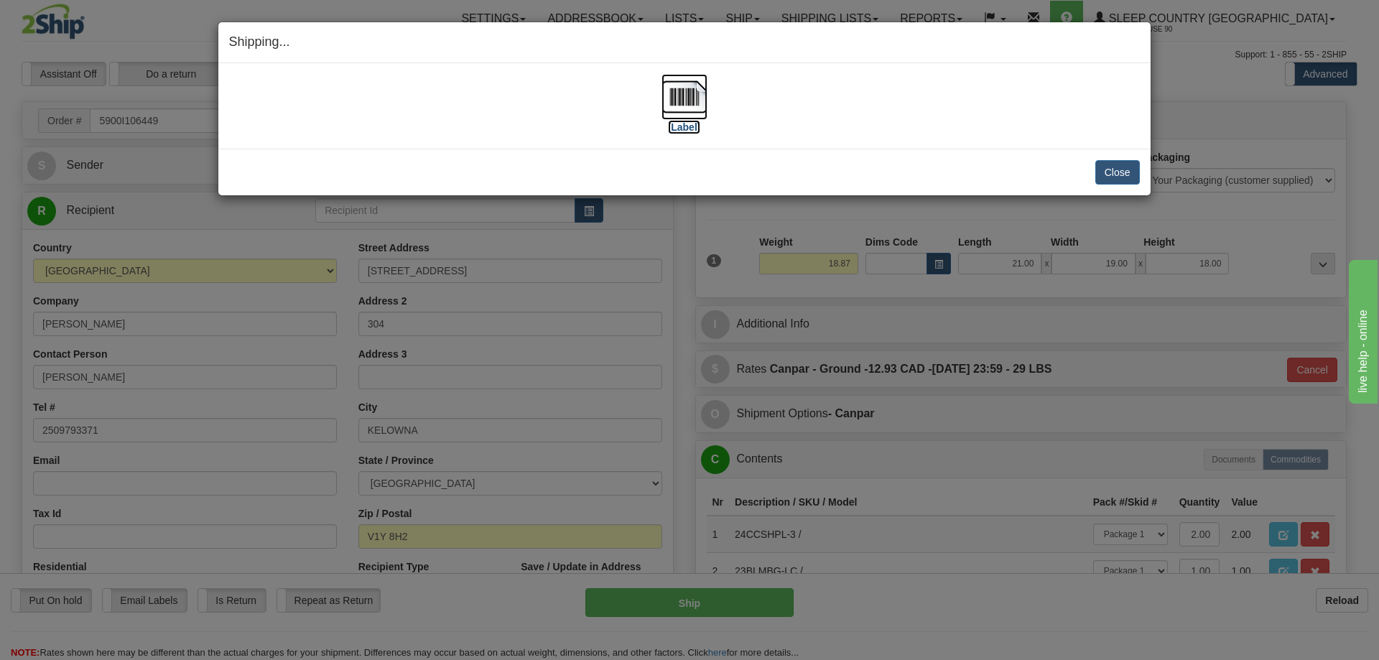
click at [685, 126] on label "[Label]" at bounding box center [684, 127] width 33 height 14
click at [1111, 169] on button "Close" at bounding box center [1118, 172] width 45 height 24
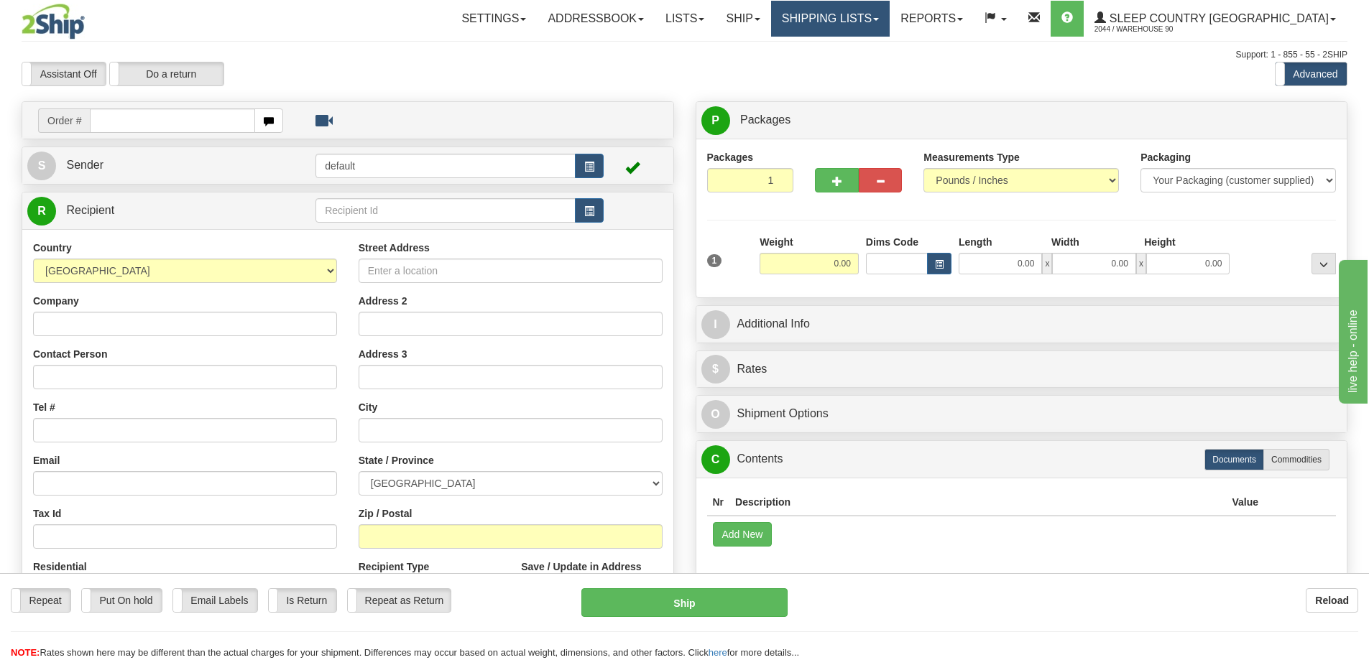
click at [889, 15] on link "Shipping lists" at bounding box center [830, 19] width 119 height 36
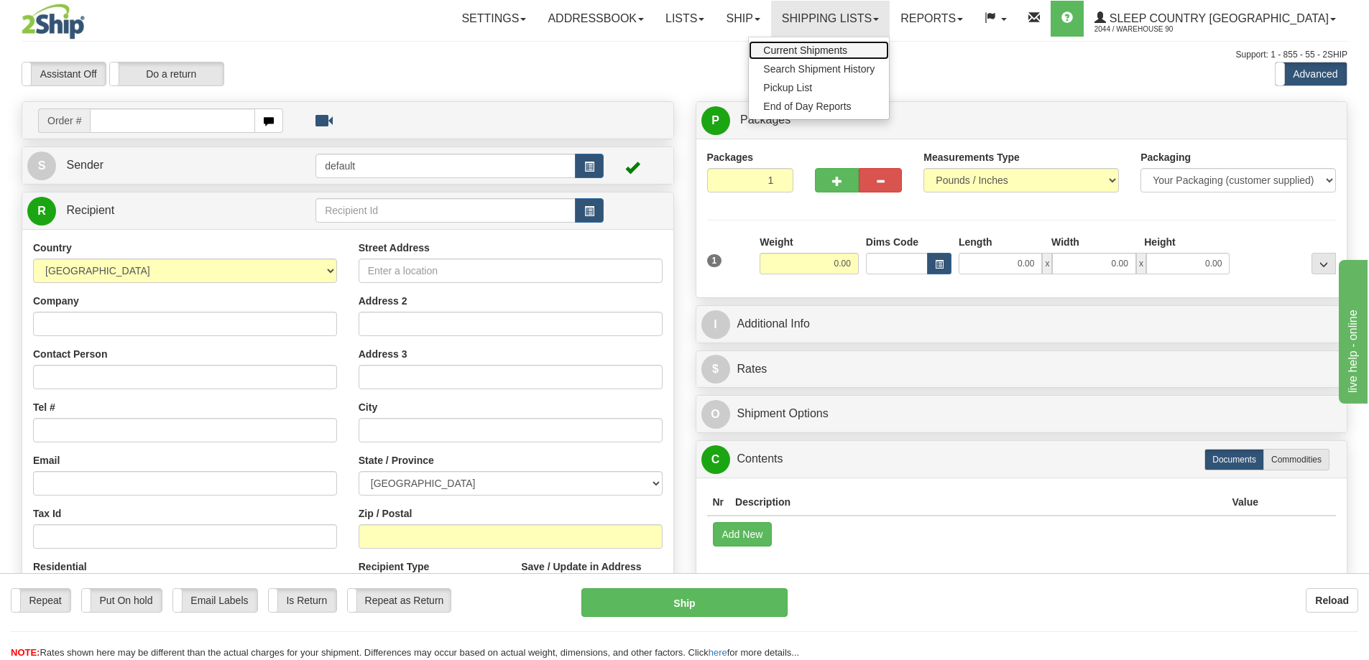
click at [847, 45] on span "Current Shipments" at bounding box center [805, 50] width 84 height 11
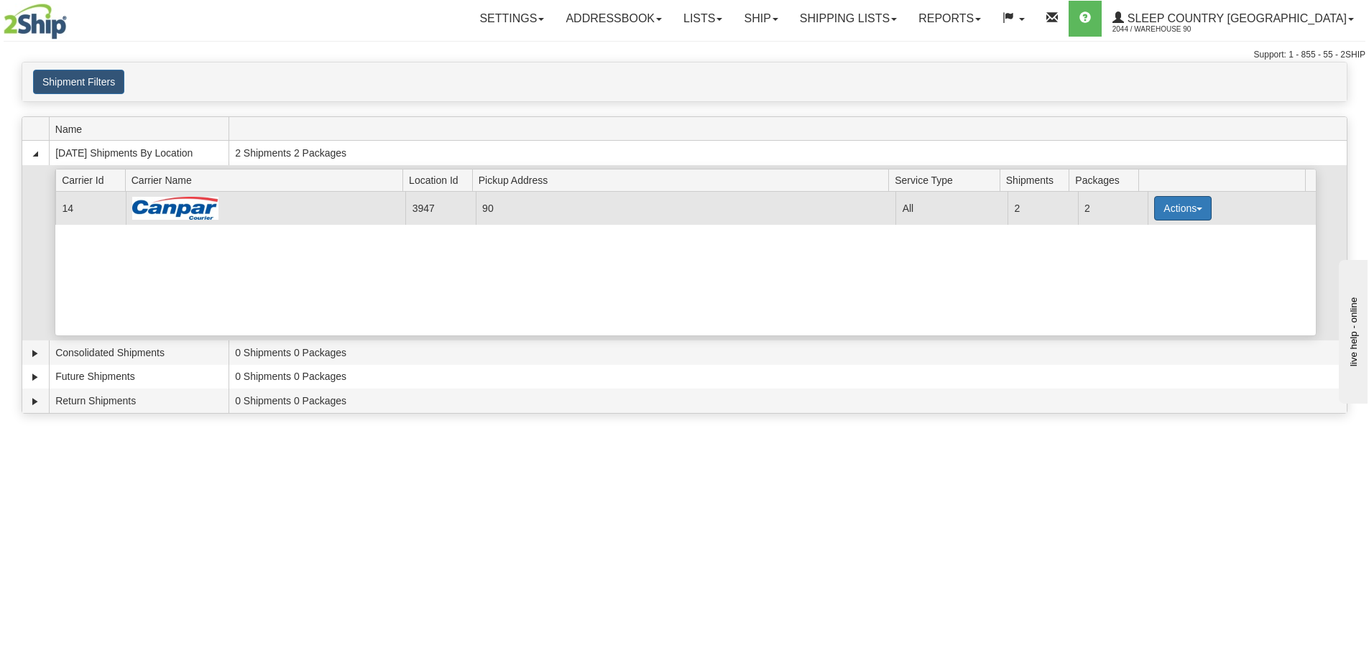
click at [1173, 213] on button "Actions" at bounding box center [1182, 208] width 57 height 24
click at [1137, 256] on span "Close" at bounding box center [1126, 254] width 33 height 10
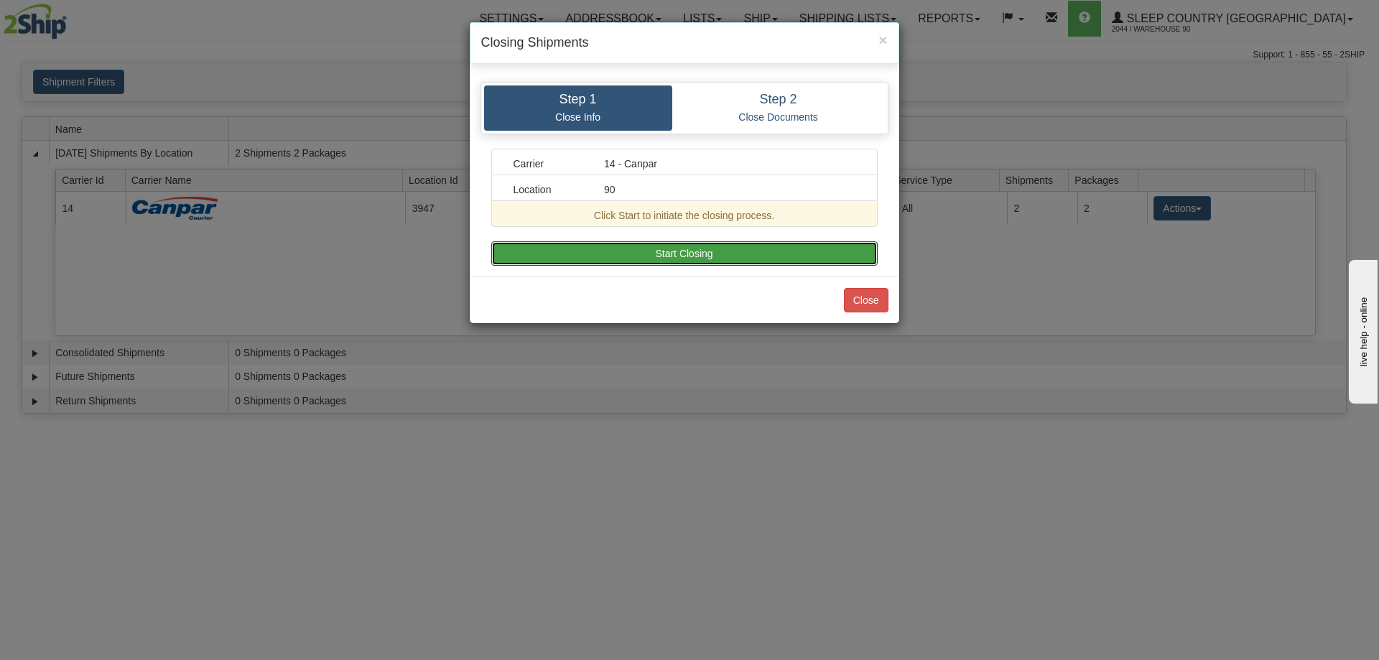
click at [733, 254] on button "Start Closing" at bounding box center [684, 253] width 387 height 24
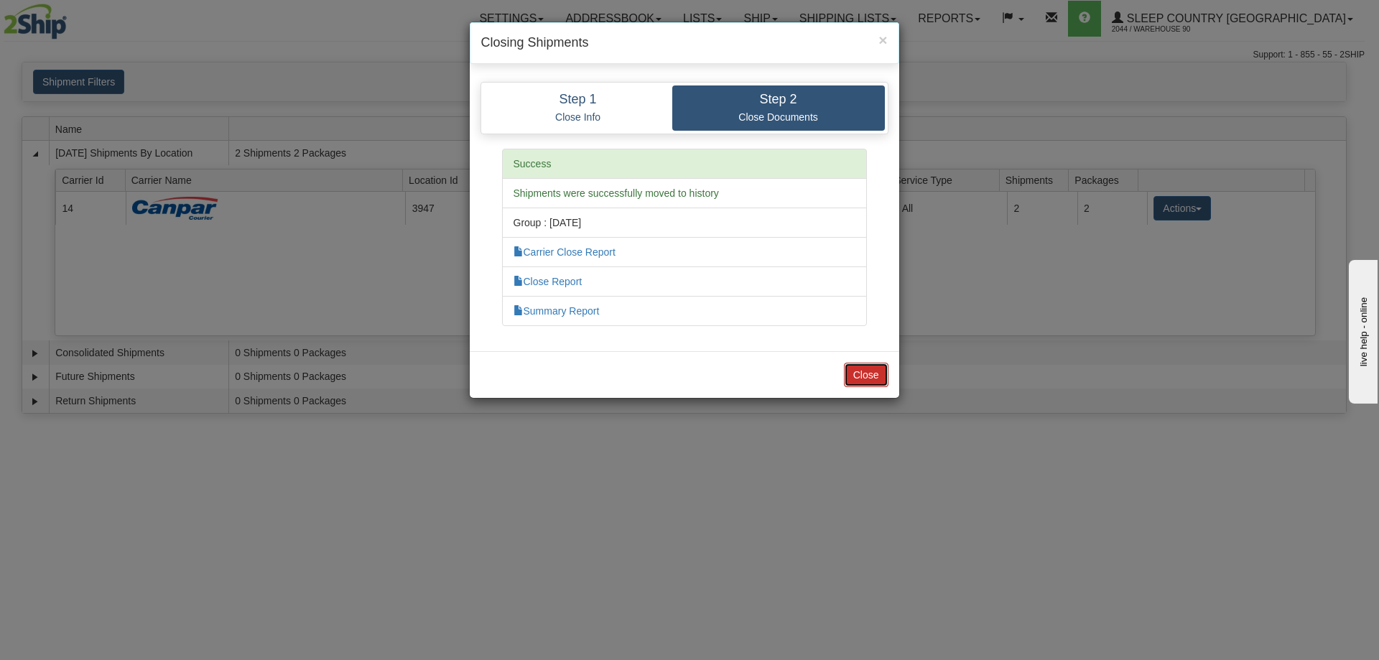
click at [857, 379] on button "Close" at bounding box center [866, 375] width 45 height 24
